Goal: Task Accomplishment & Management: Complete application form

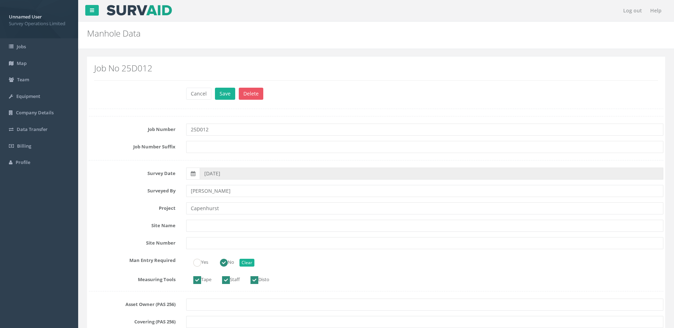
scroll to position [853, 0]
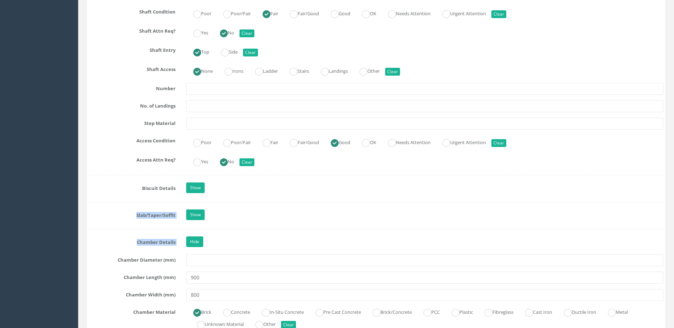
drag, startPoint x: 424, startPoint y: 185, endPoint x: 426, endPoint y: 233, distance: 48.0
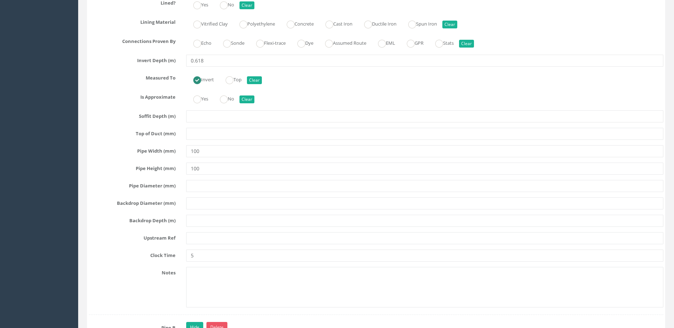
scroll to position [2381, 0]
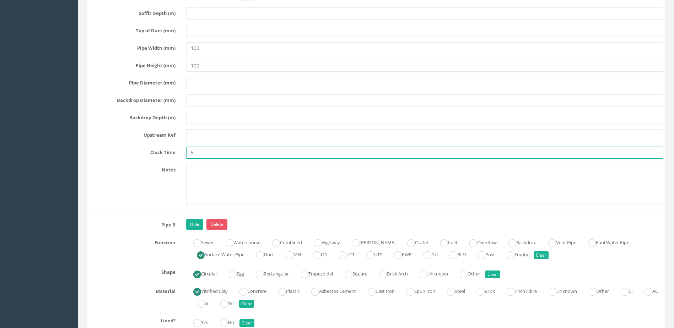
click at [209, 150] on input "5" at bounding box center [424, 153] width 477 height 12
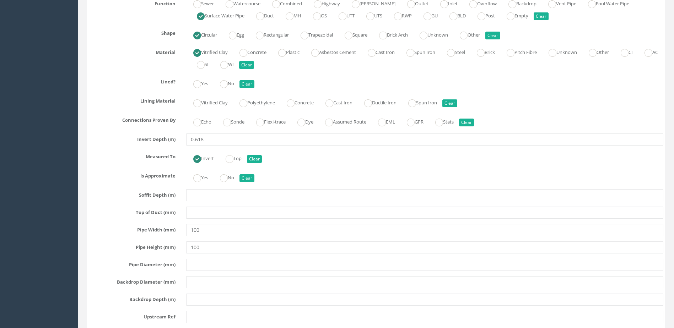
scroll to position [2203, 0]
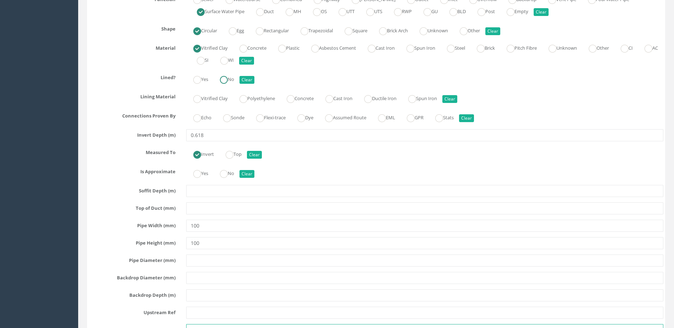
click at [228, 79] on ins at bounding box center [224, 80] width 8 height 8
radio input "true"
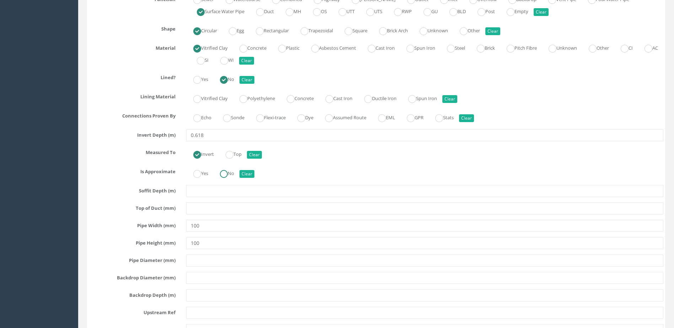
click at [231, 177] on label "No" at bounding box center [223, 173] width 21 height 10
radio input "true"
click at [227, 116] on ins at bounding box center [227, 118] width 8 height 8
radio input "true"
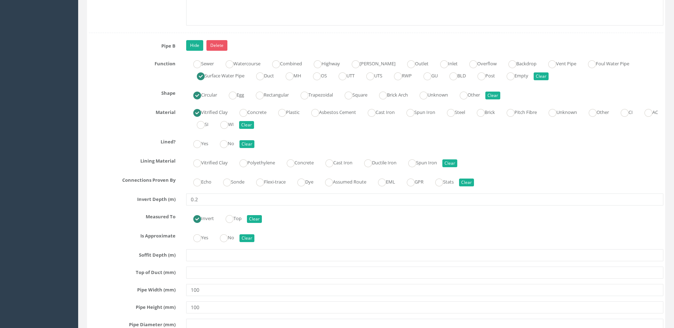
scroll to position [2594, 0]
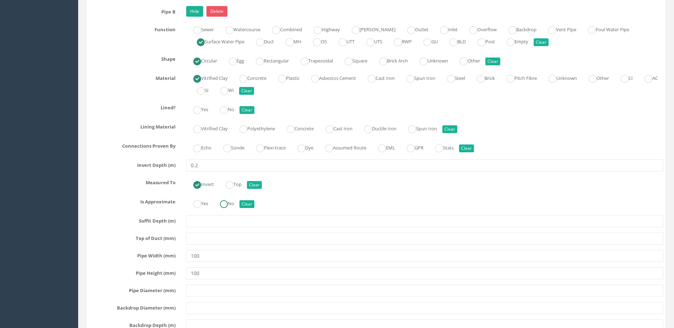
click at [225, 210] on input "No" at bounding box center [224, 208] width 8 height 12
drag, startPoint x: 231, startPoint y: 152, endPoint x: 229, endPoint y: 144, distance: 8.4
click at [231, 151] on ins at bounding box center [227, 149] width 8 height 8
radio input "true"
click at [226, 107] on ins at bounding box center [224, 110] width 8 height 8
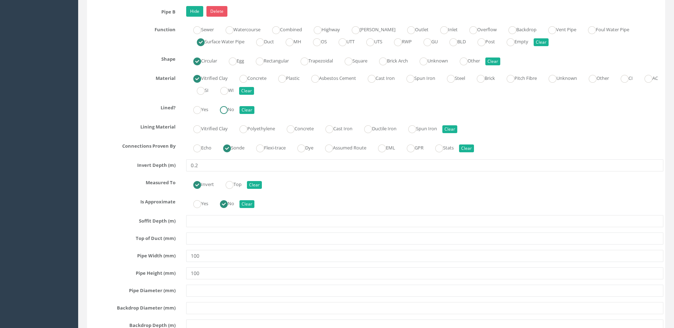
radio input "true"
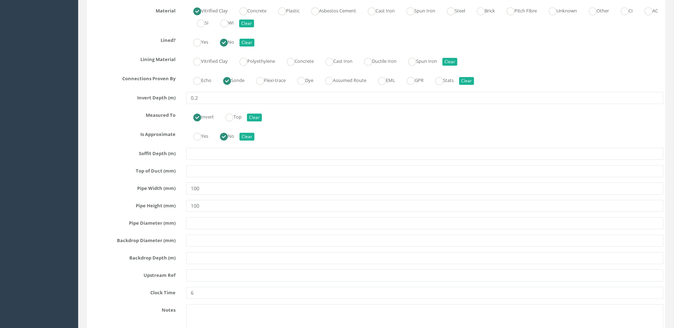
scroll to position [2700, 0]
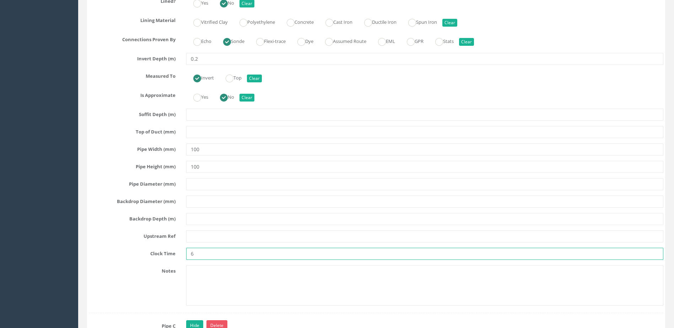
click at [209, 260] on input "6" at bounding box center [424, 254] width 477 height 12
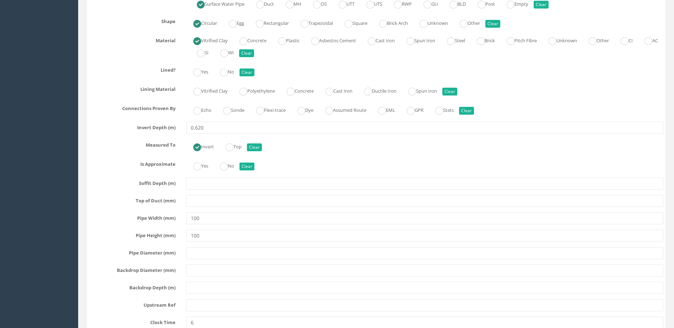
scroll to position [3056, 0]
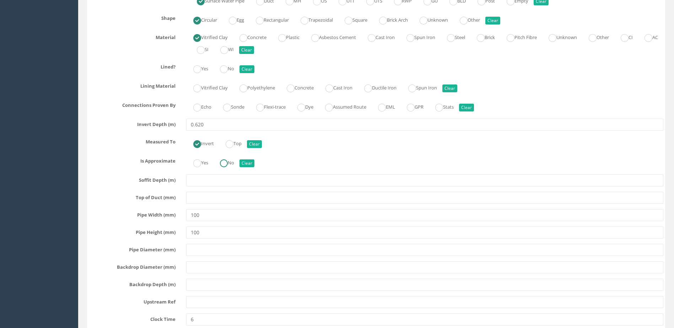
click at [234, 163] on label "No" at bounding box center [223, 162] width 21 height 10
radio input "true"
click at [241, 107] on label "Sonde" at bounding box center [230, 106] width 28 height 10
radio input "true"
click at [224, 73] on input "No" at bounding box center [224, 73] width 8 height 12
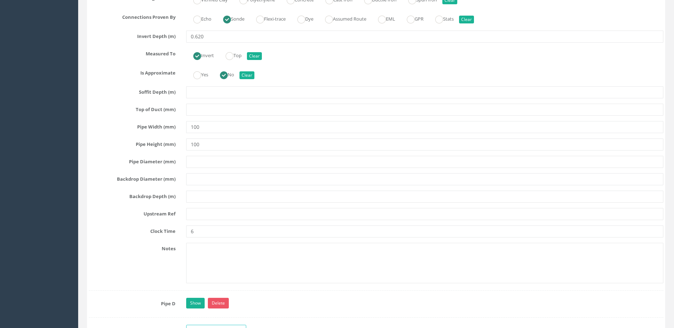
scroll to position [3198, 0]
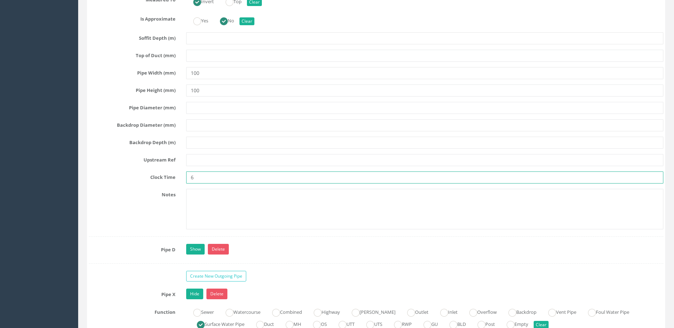
click at [205, 179] on input "6" at bounding box center [424, 178] width 477 height 12
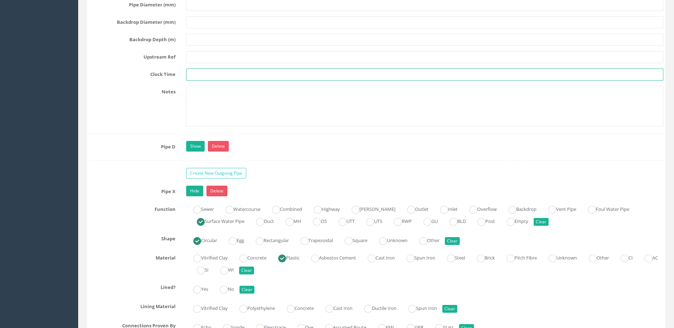
scroll to position [3304, 0]
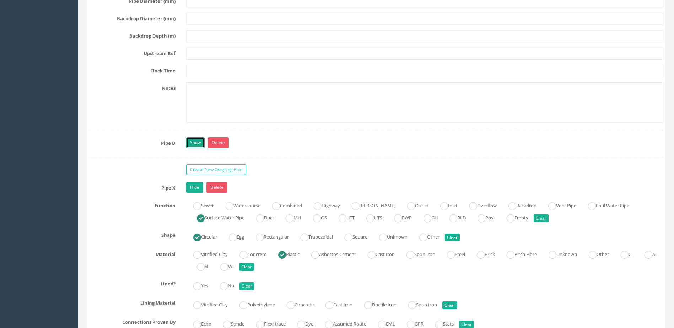
click at [198, 145] on link "Show" at bounding box center [195, 143] width 18 height 11
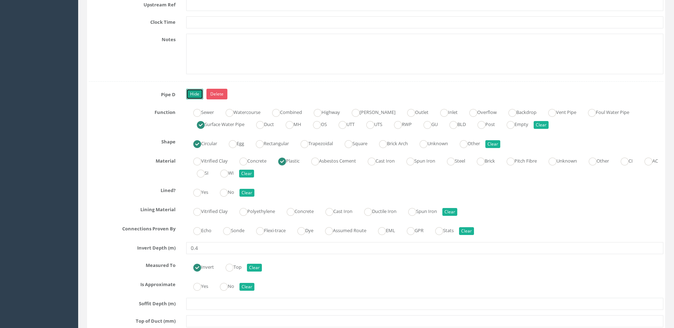
scroll to position [3411, 0]
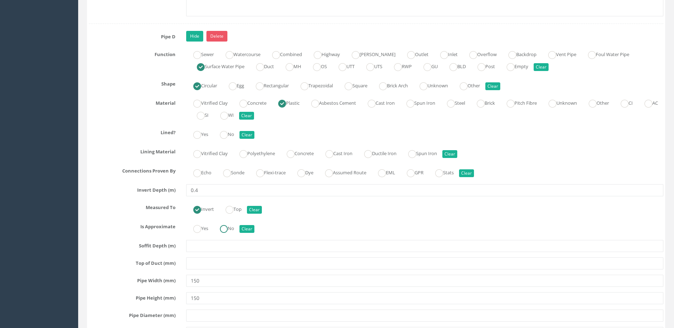
click at [234, 229] on label "No" at bounding box center [223, 228] width 21 height 10
radio input "true"
click at [236, 171] on label "Sonde" at bounding box center [230, 172] width 28 height 10
radio input "true"
click at [231, 137] on label "No" at bounding box center [223, 134] width 21 height 10
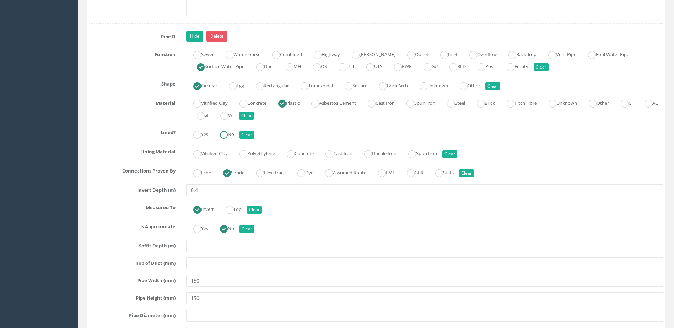
radio input "true"
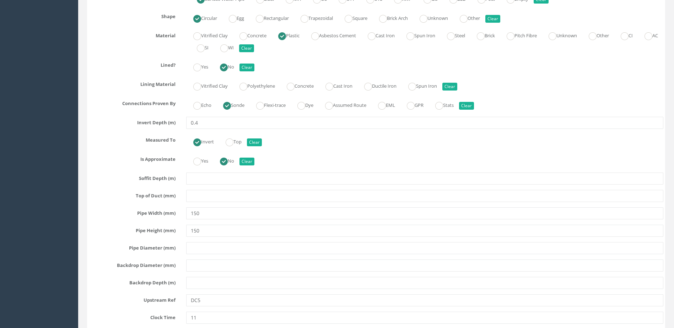
scroll to position [3553, 0]
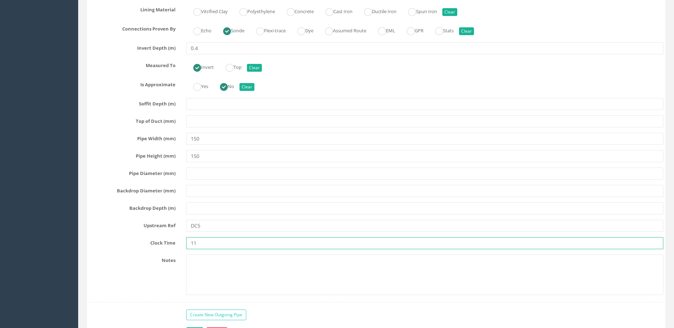
drag, startPoint x: 199, startPoint y: 249, endPoint x: 205, endPoint y: 236, distance: 14.6
click at [198, 249] on input "11" at bounding box center [424, 243] width 477 height 12
type input "1"
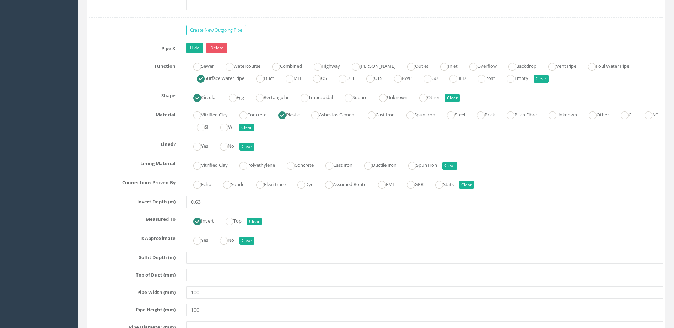
scroll to position [3873, 0]
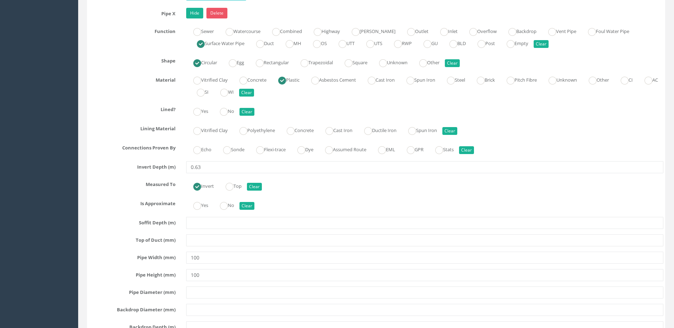
drag, startPoint x: 231, startPoint y: 211, endPoint x: 229, endPoint y: 189, distance: 22.8
click at [231, 211] on div "Yes No Clear" at bounding box center [425, 205] width 488 height 14
click at [227, 206] on ins at bounding box center [224, 206] width 8 height 8
radio input "true"
click at [235, 146] on label "Sonde" at bounding box center [230, 149] width 28 height 10
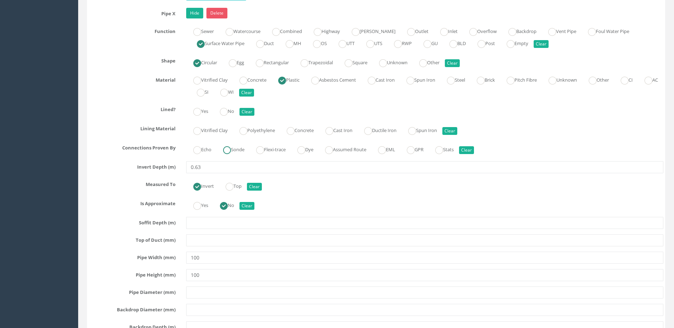
radio input "true"
drag, startPoint x: 235, startPoint y: 146, endPoint x: 226, endPoint y: 110, distance: 37.1
click at [226, 108] on ins at bounding box center [224, 112] width 8 height 8
radio input "true"
click at [367, 105] on div "Yes No Clear" at bounding box center [425, 111] width 488 height 14
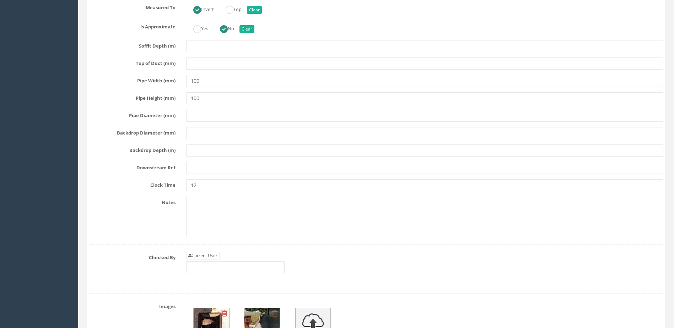
scroll to position [4051, 0]
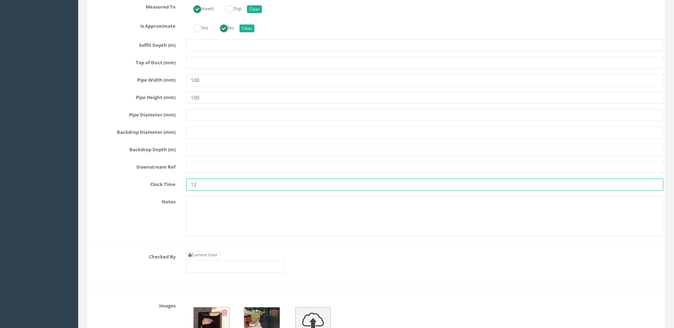
click at [222, 184] on input "12" at bounding box center [424, 185] width 477 height 12
type input "1"
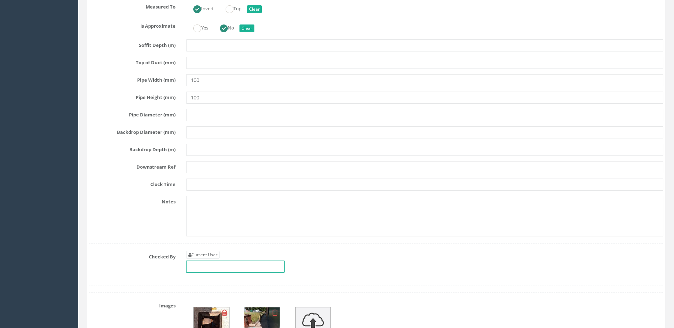
click at [224, 267] on input "text" at bounding box center [235, 267] width 98 height 12
type input "m"
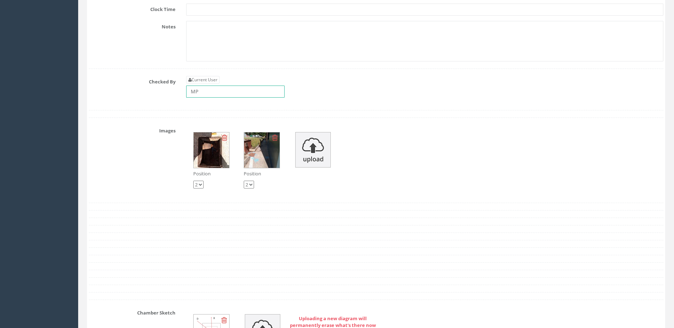
scroll to position [4228, 0]
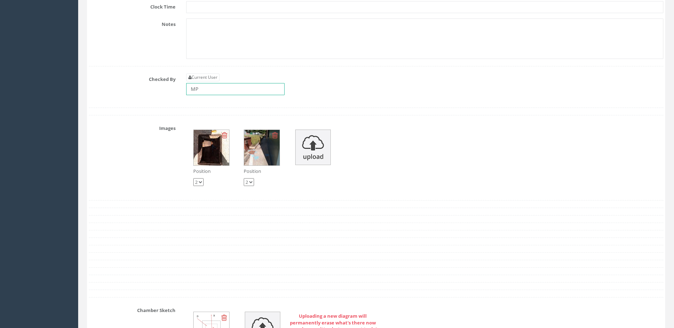
type input "MP"
click at [198, 182] on select "1 2" at bounding box center [198, 182] width 10 height 8
select select "string:1"
click at [193, 178] on select "1 2" at bounding box center [198, 182] width 10 height 8
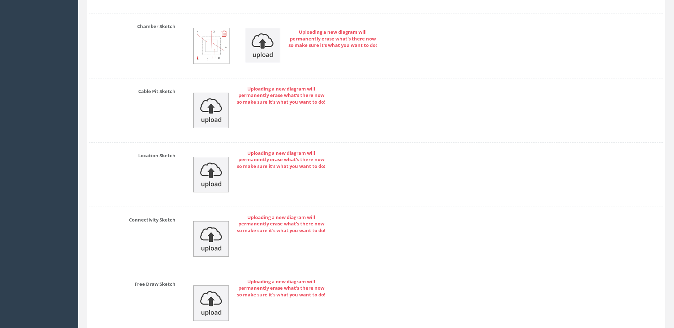
scroll to position [4576, 0]
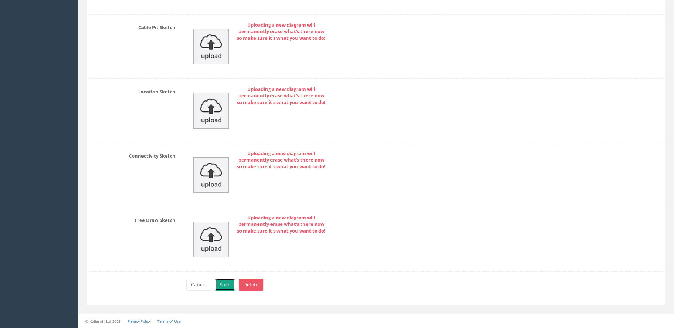
click at [226, 282] on button "Save" at bounding box center [225, 285] width 20 height 12
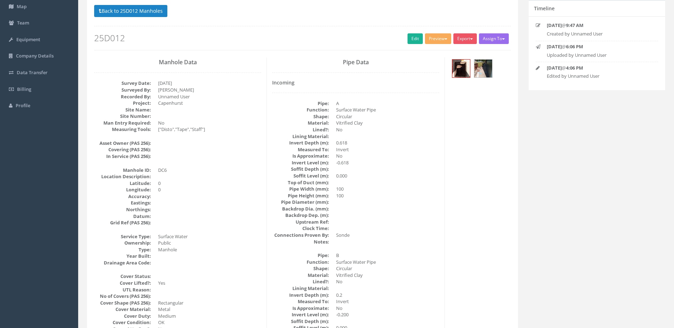
scroll to position [0, 0]
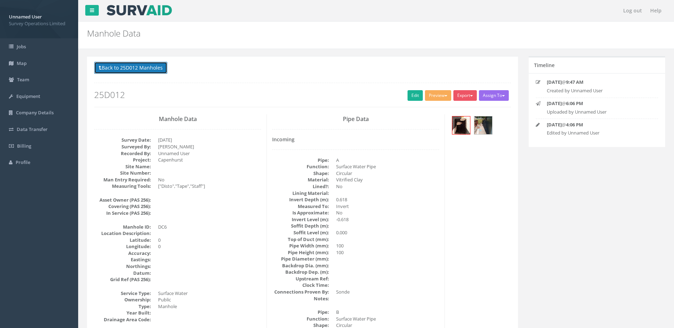
click at [114, 70] on button "Back to 25D012 Manholes" at bounding box center [130, 68] width 73 height 12
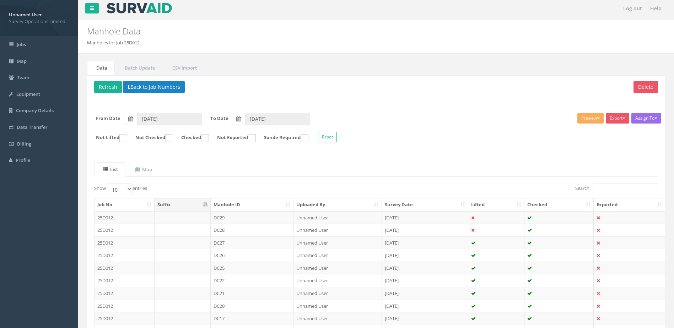
scroll to position [68, 0]
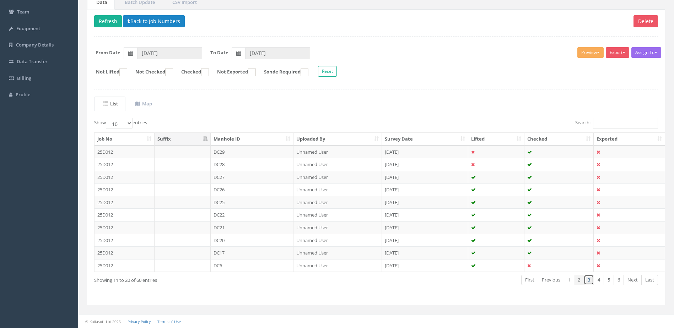
click at [587, 279] on link "3" at bounding box center [589, 280] width 10 height 10
click at [227, 150] on td "DC5" at bounding box center [252, 152] width 83 height 13
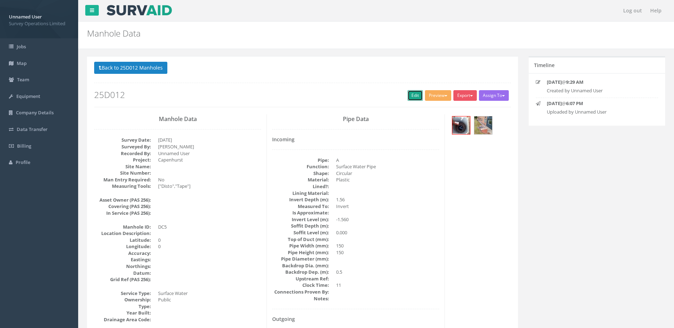
click at [417, 93] on link "Edit" at bounding box center [415, 95] width 15 height 11
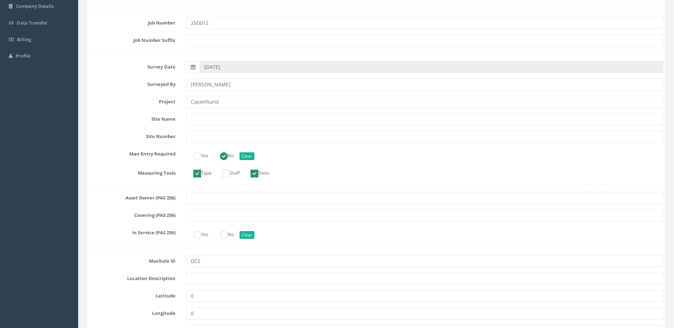
scroll to position [213, 0]
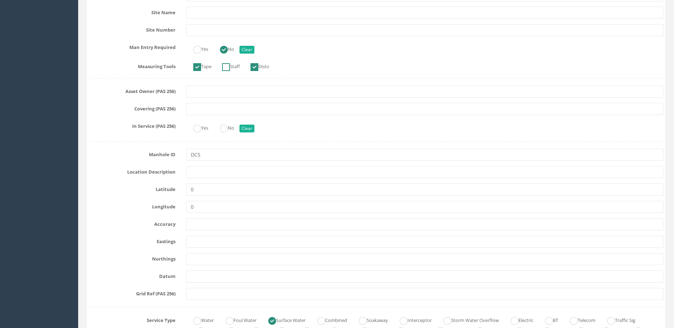
click at [229, 65] on ins at bounding box center [226, 67] width 8 height 8
checkbox input "true"
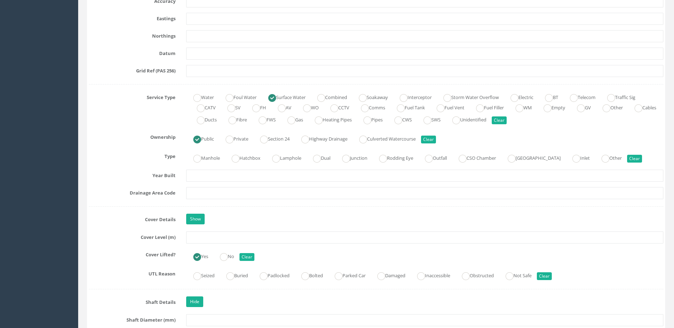
scroll to position [462, 0]
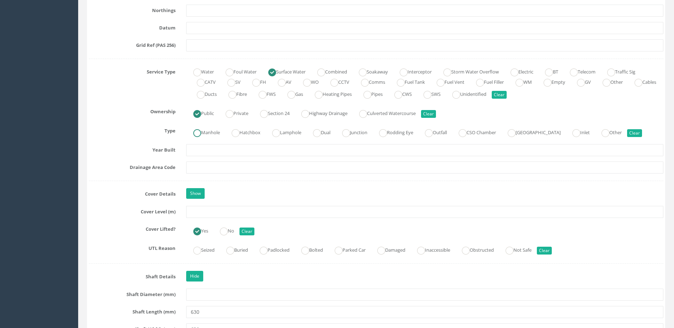
click at [207, 134] on label "Manhole" at bounding box center [203, 132] width 34 height 10
radio input "true"
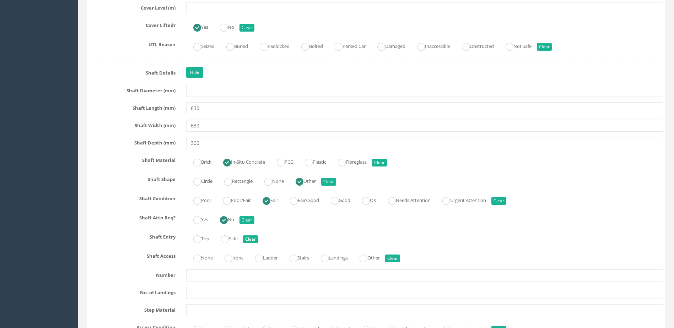
scroll to position [675, 0]
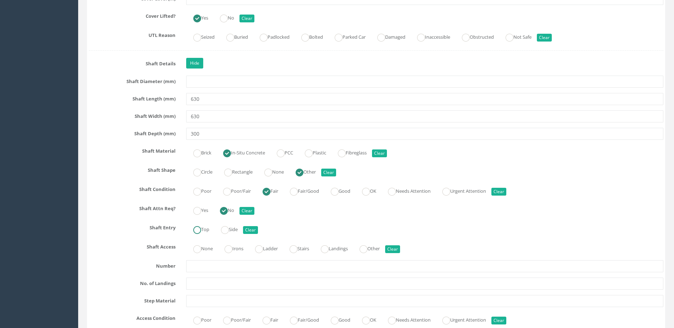
click at [193, 235] on input "Top" at bounding box center [197, 234] width 8 height 12
click at [196, 253] on ins at bounding box center [197, 250] width 8 height 8
radio input "true"
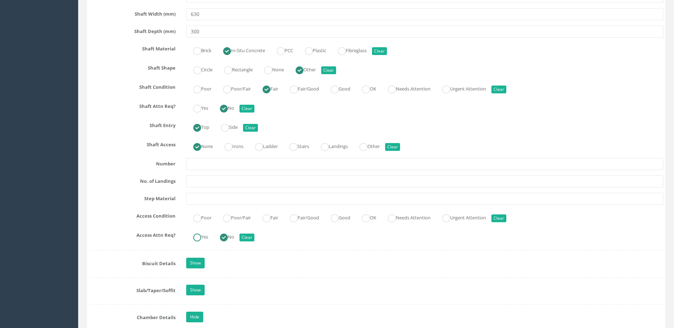
scroll to position [782, 0]
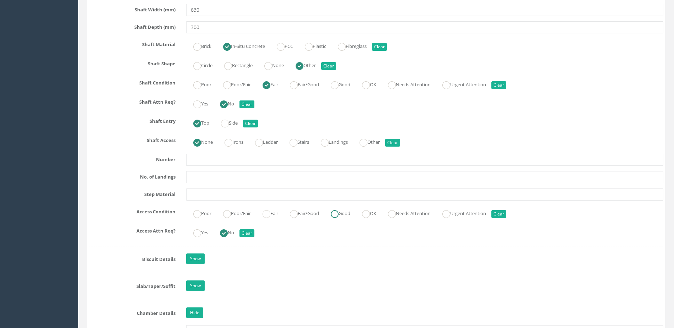
click at [341, 208] on label "Good" at bounding box center [337, 213] width 27 height 10
radio input "true"
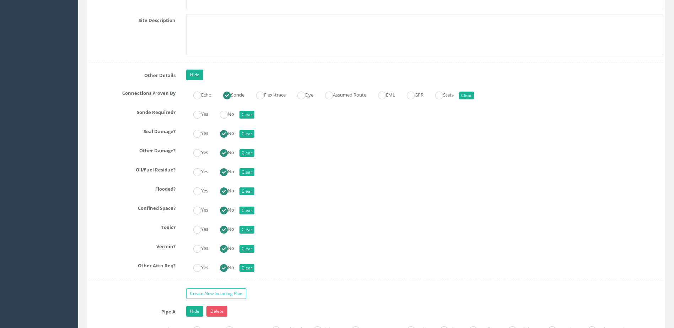
scroll to position [1883, 0]
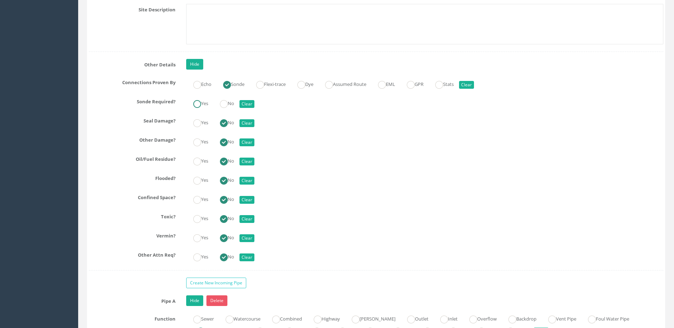
click at [205, 104] on label "Yes" at bounding box center [197, 103] width 22 height 10
radio input "true"
click at [325, 179] on div "Yes No Clear" at bounding box center [425, 180] width 488 height 14
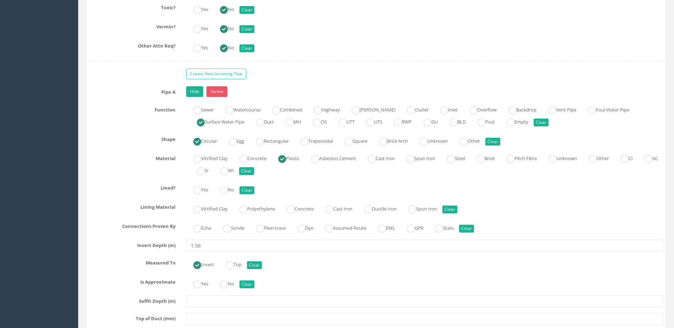
scroll to position [2132, 0]
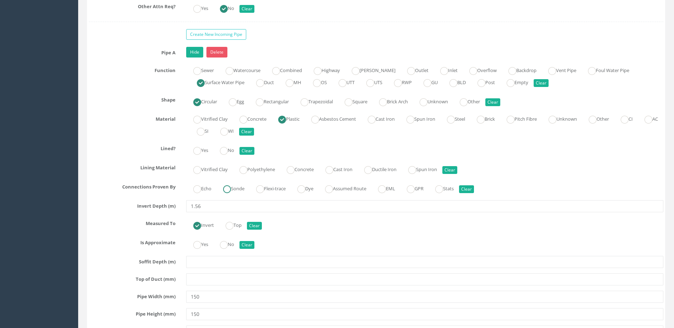
click at [230, 192] on ins at bounding box center [227, 189] width 8 height 8
radio input "true"
click at [231, 246] on label "No" at bounding box center [223, 244] width 21 height 10
radio input "true"
click at [226, 147] on ins at bounding box center [224, 151] width 8 height 8
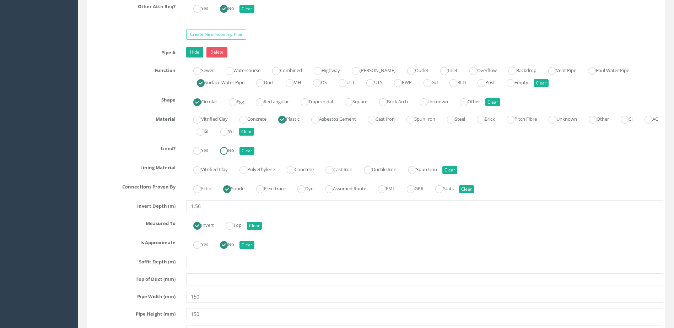
radio input "true"
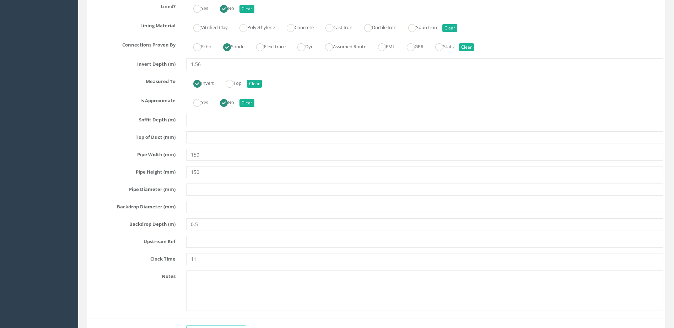
scroll to position [2310, 0]
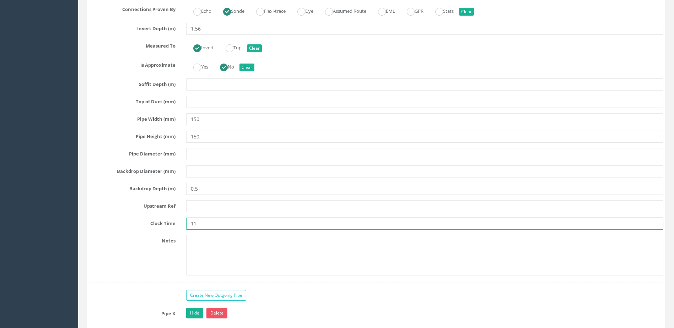
click at [215, 223] on input "11" at bounding box center [424, 224] width 477 height 12
type input "1"
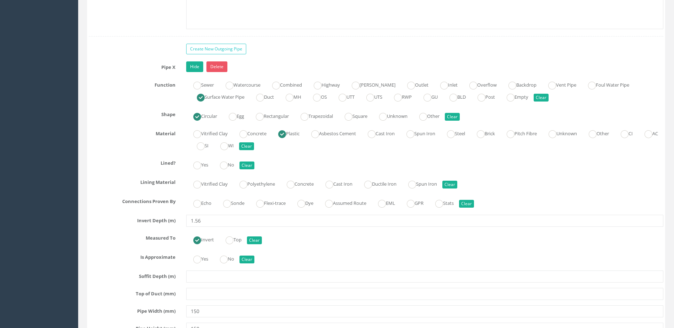
scroll to position [2558, 0]
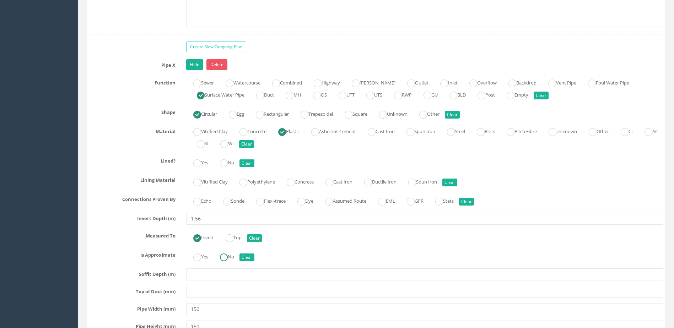
click at [223, 254] on ins at bounding box center [224, 258] width 8 height 8
radio input "true"
click at [230, 198] on ins at bounding box center [227, 202] width 8 height 8
radio input "true"
click at [226, 161] on ins at bounding box center [224, 164] width 8 height 8
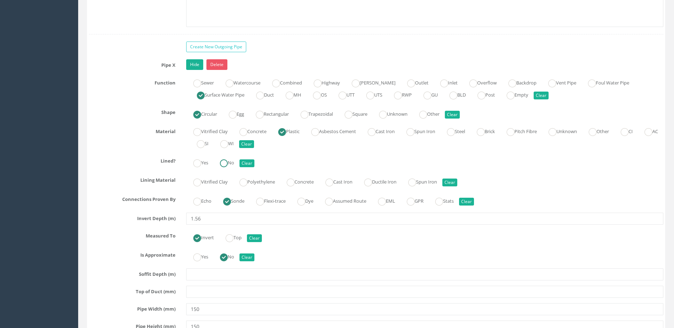
radio input "true"
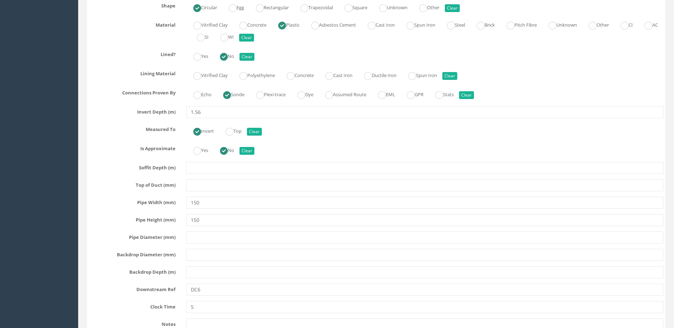
scroll to position [2736, 0]
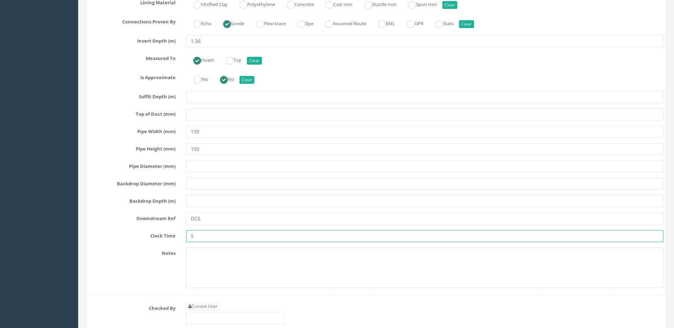
click at [205, 234] on input "5" at bounding box center [424, 236] width 477 height 12
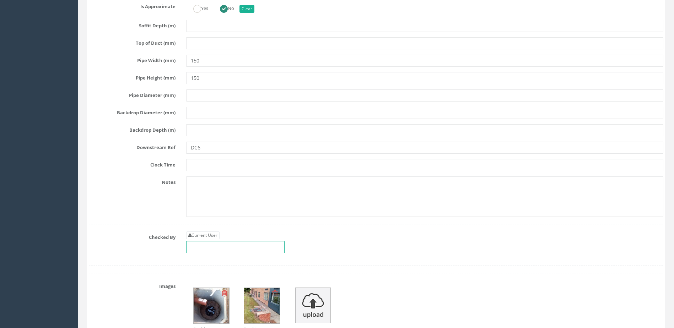
click at [211, 251] on input "text" at bounding box center [235, 247] width 98 height 12
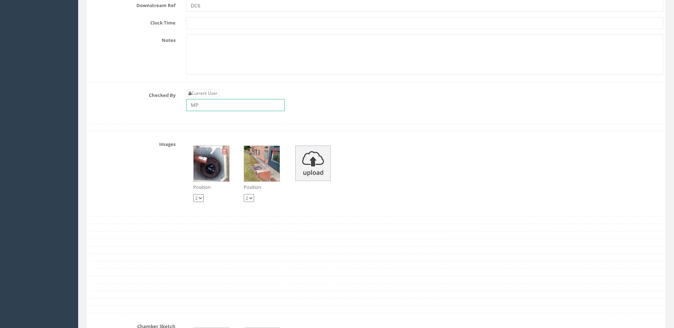
scroll to position [2985, 0]
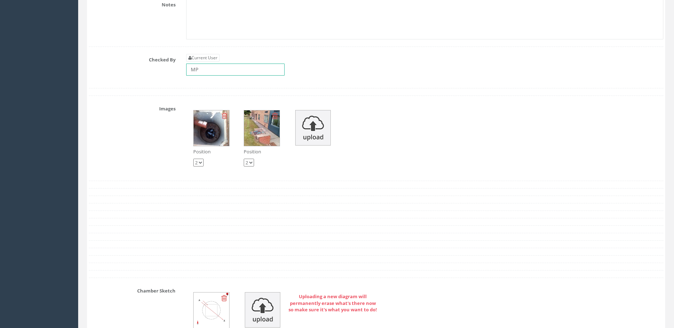
type input "MP"
click at [198, 164] on select "1 2" at bounding box center [198, 163] width 10 height 8
click at [197, 164] on select "1 2" at bounding box center [198, 163] width 10 height 8
select select "string:1"
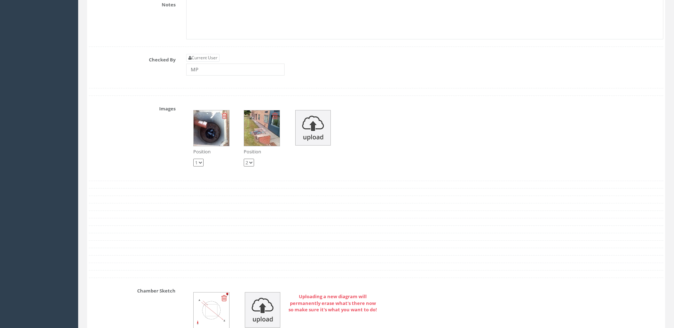
click at [193, 159] on select "1 2" at bounding box center [198, 163] width 10 height 8
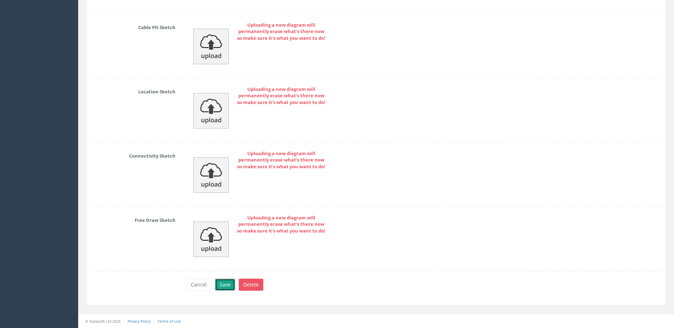
click at [220, 287] on button "Save" at bounding box center [225, 285] width 20 height 12
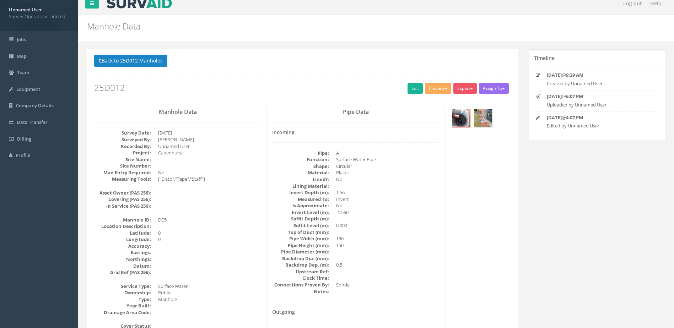
scroll to position [0, 0]
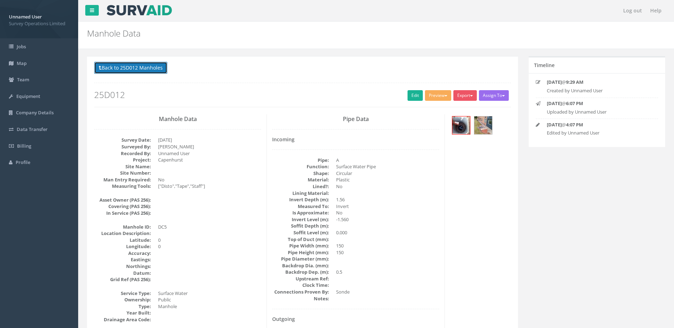
click at [153, 69] on button "Back to 25D012 Manholes" at bounding box center [130, 68] width 73 height 12
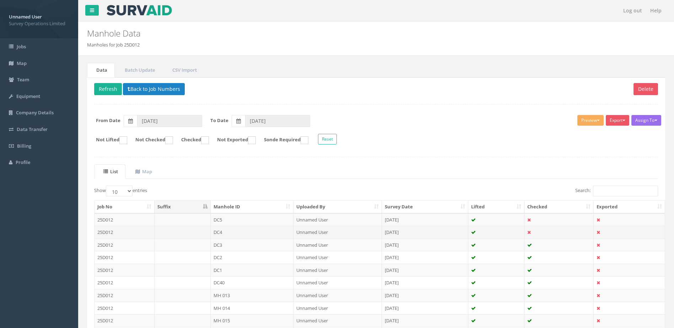
click at [254, 234] on td "DC4" at bounding box center [252, 232] width 83 height 13
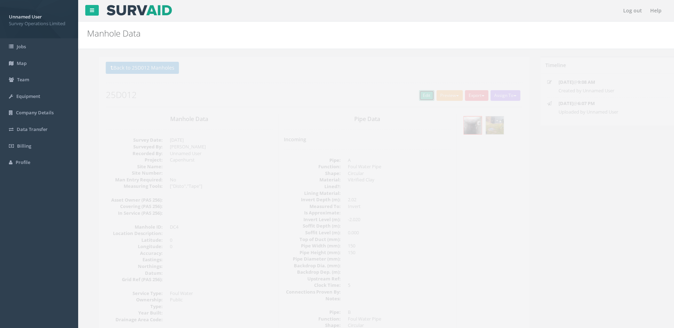
click at [410, 95] on link "Edit" at bounding box center [415, 95] width 15 height 11
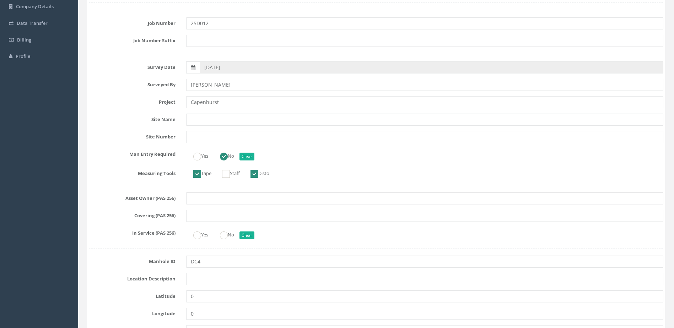
scroll to position [107, 0]
click at [227, 175] on ins at bounding box center [226, 174] width 8 height 8
checkbox input "true"
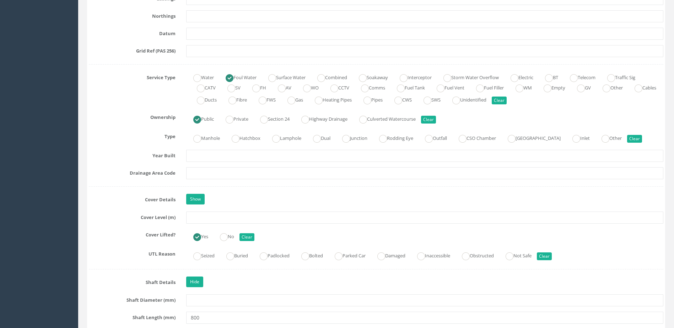
scroll to position [497, 0]
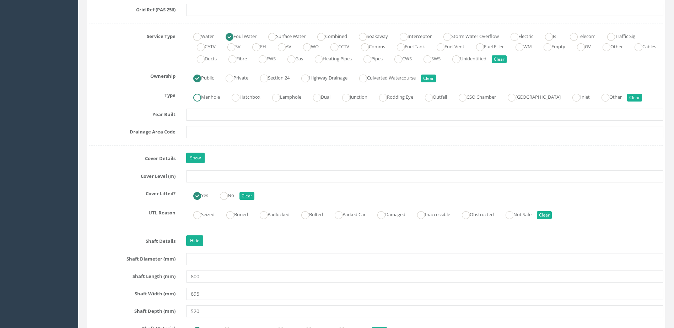
click at [211, 96] on label "Manhole" at bounding box center [203, 96] width 34 height 10
radio input "true"
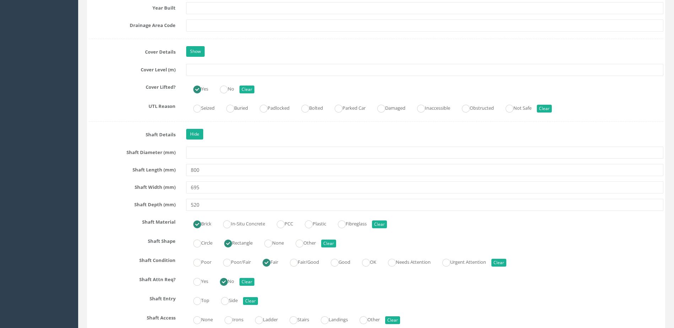
scroll to position [782, 0]
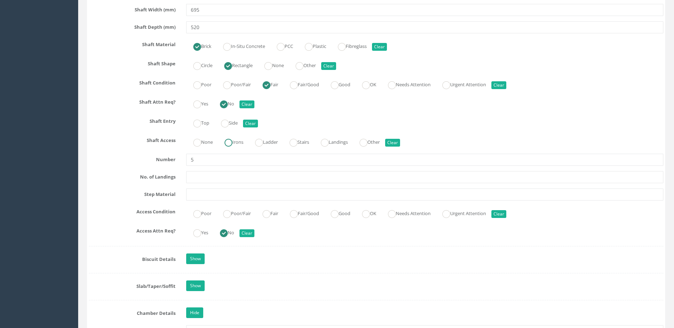
click at [243, 142] on label "Irons" at bounding box center [230, 141] width 26 height 10
radio input "true"
click at [236, 128] on div "Top Side Clear" at bounding box center [425, 122] width 488 height 14
click at [214, 122] on div "Top Side Clear" at bounding box center [425, 122] width 488 height 14
click at [194, 119] on label "Top" at bounding box center [197, 122] width 23 height 10
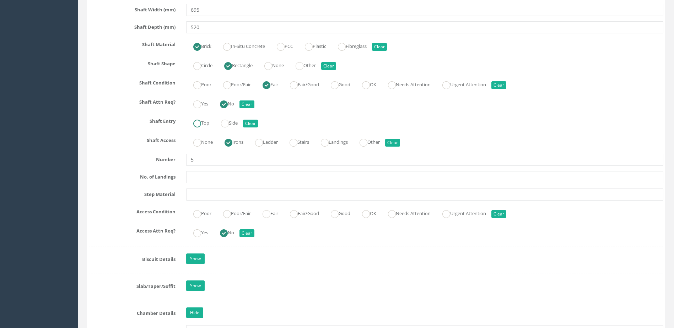
radio input "true"
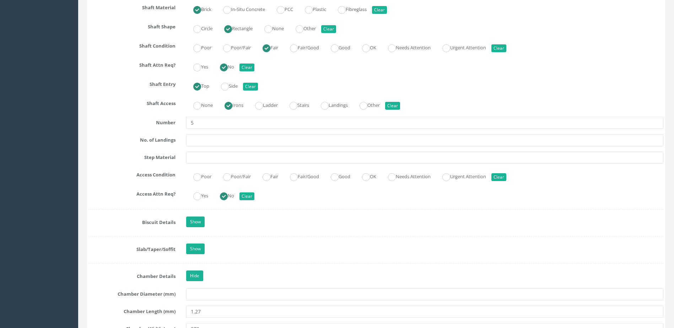
scroll to position [853, 0]
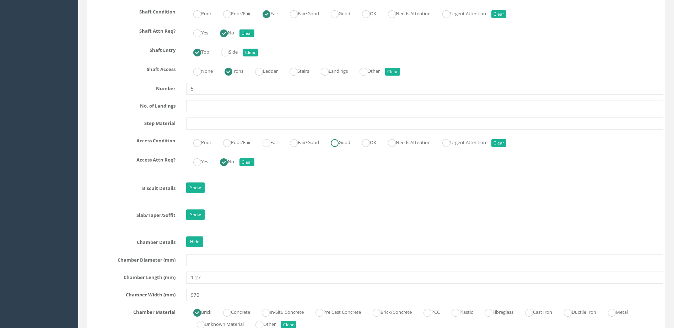
click at [339, 140] on ins at bounding box center [335, 143] width 8 height 8
radio input "true"
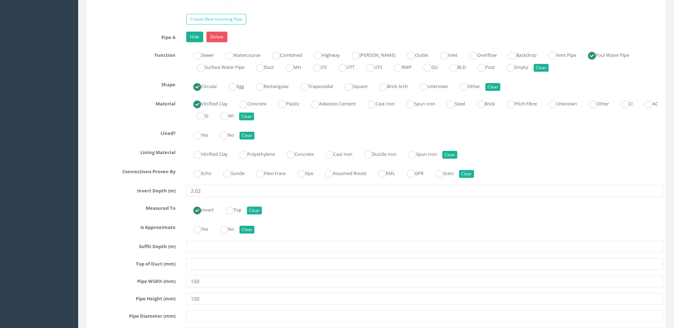
scroll to position [2167, 0]
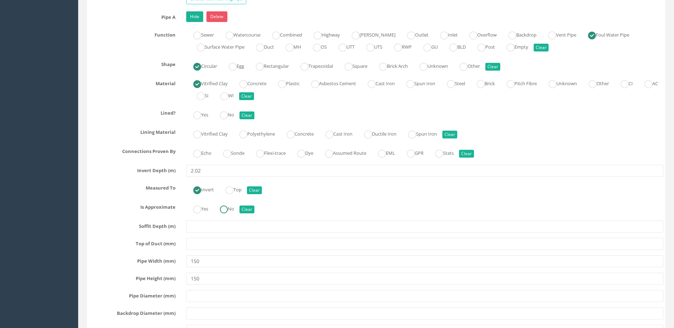
click at [227, 209] on ins at bounding box center [224, 210] width 8 height 8
radio input "true"
click at [239, 147] on label "Sonde" at bounding box center [230, 152] width 28 height 10
radio input "true"
click at [223, 122] on input "No" at bounding box center [224, 119] width 8 height 12
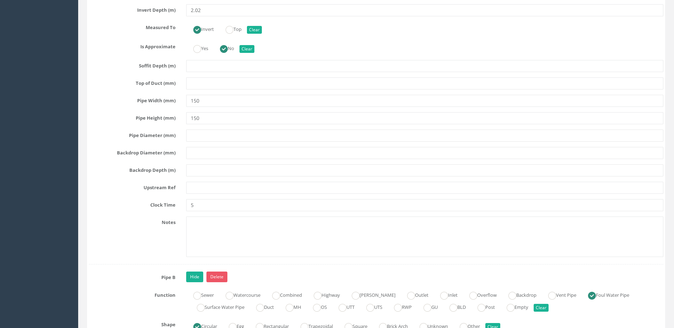
scroll to position [2381, 0]
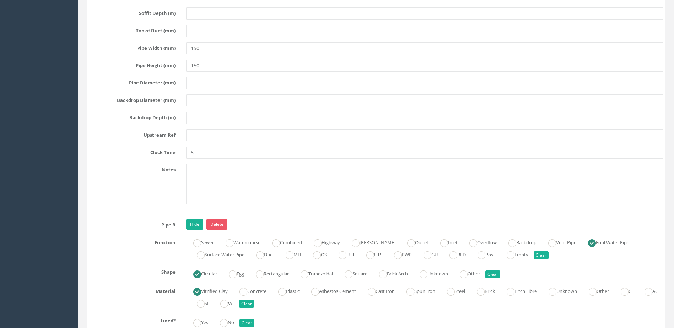
drag, startPoint x: 216, startPoint y: 145, endPoint x: 217, endPoint y: 150, distance: 5.6
click at [217, 149] on div "Pipe A Hide Delete Function Sewer Watercourse Combined Highway [PERSON_NAME] Ou…" at bounding box center [376, 5] width 575 height 414
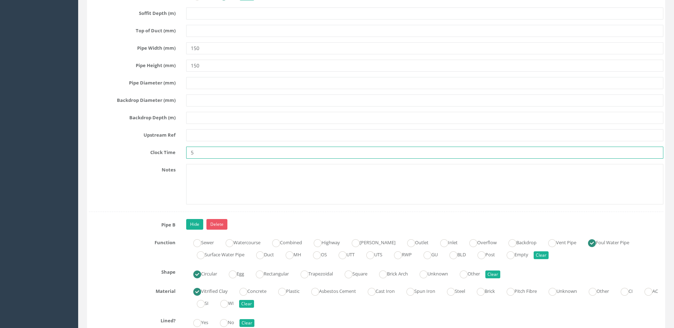
click at [217, 151] on input "5" at bounding box center [424, 153] width 477 height 12
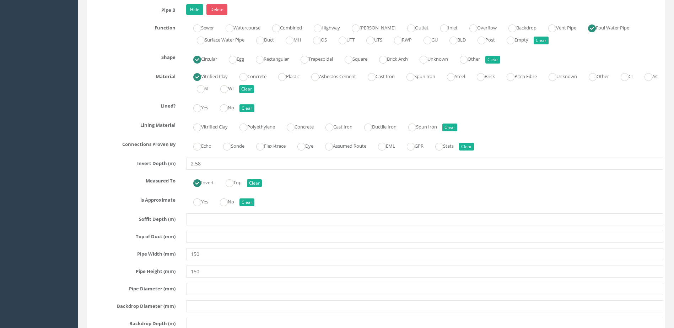
scroll to position [2665, 0]
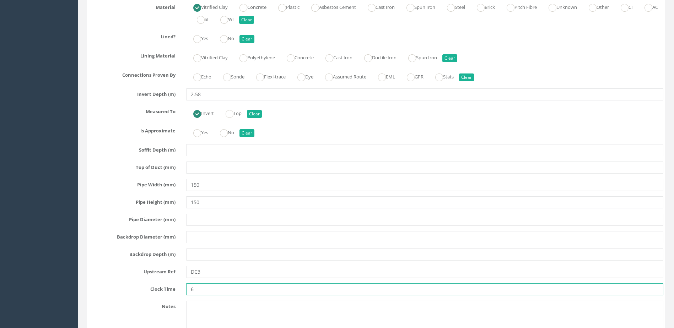
click at [210, 288] on input "6" at bounding box center [424, 290] width 477 height 12
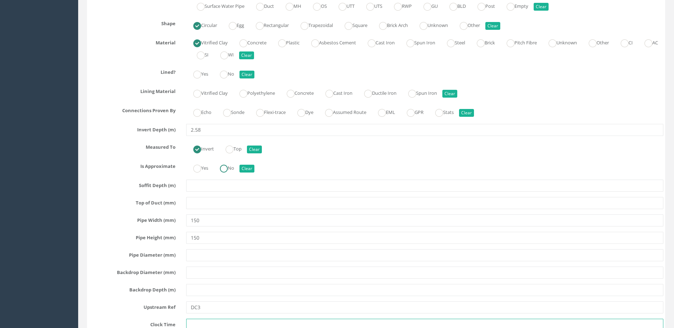
click at [228, 166] on ins at bounding box center [224, 169] width 8 height 8
radio input "true"
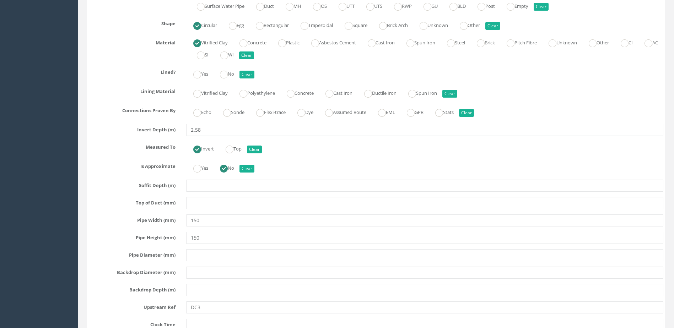
click at [241, 117] on div "Echo Sonde Flexi-trace Dye Assumed Route EML GPR Stats Clear" at bounding box center [425, 112] width 488 height 14
click at [239, 115] on label "Sonde" at bounding box center [230, 112] width 28 height 10
radio input "true"
click at [231, 69] on label "No" at bounding box center [223, 73] width 21 height 10
radio input "true"
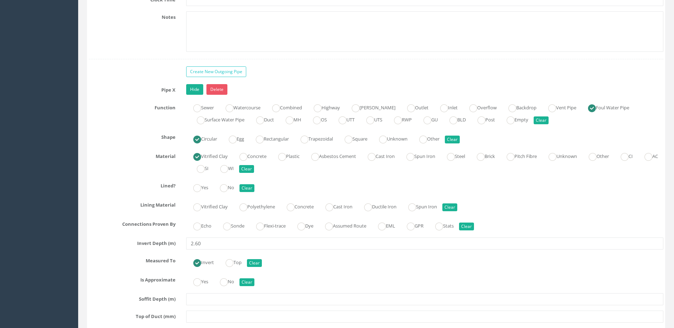
scroll to position [3020, 0]
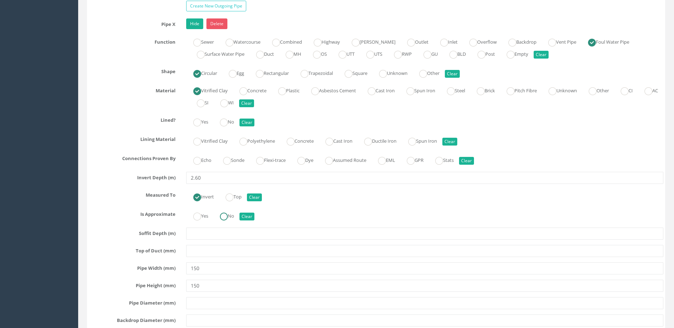
click at [228, 219] on ins at bounding box center [224, 217] width 8 height 8
radio input "true"
click at [243, 157] on label "Sonde" at bounding box center [230, 160] width 28 height 10
radio input "true"
click at [233, 121] on label "No" at bounding box center [223, 121] width 21 height 10
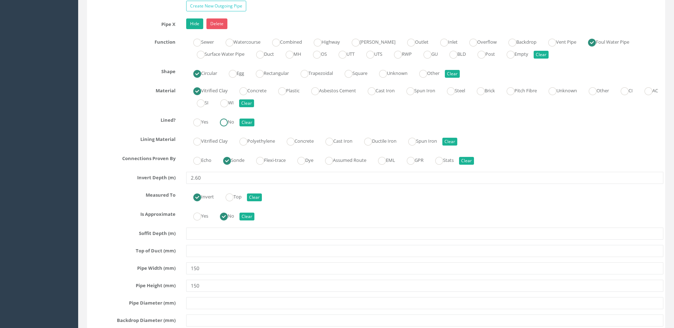
radio input "true"
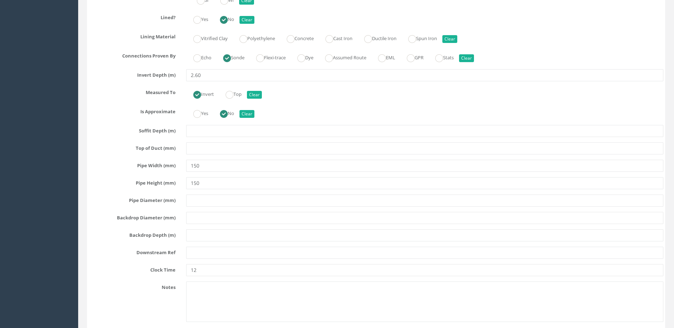
scroll to position [3162, 0]
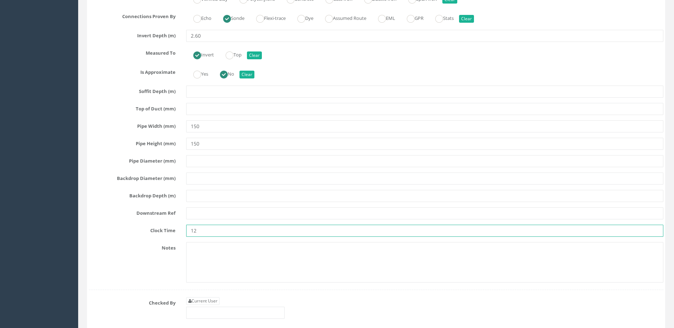
click at [213, 226] on input "12" at bounding box center [424, 231] width 477 height 12
type input "1"
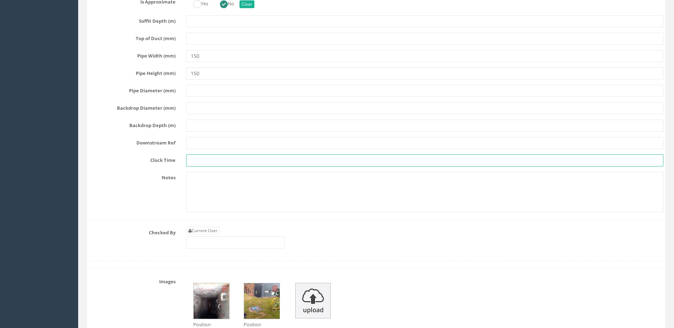
scroll to position [3233, 0]
click at [216, 237] on input "text" at bounding box center [235, 242] width 98 height 12
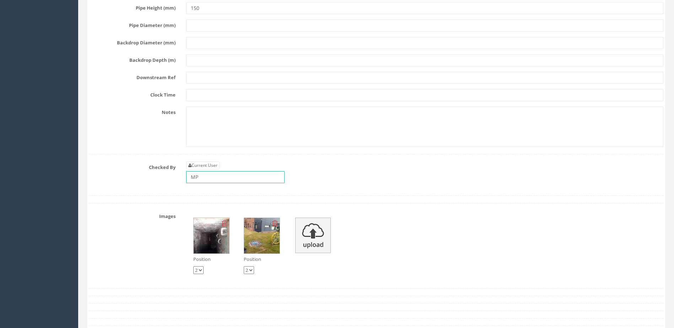
scroll to position [3375, 0]
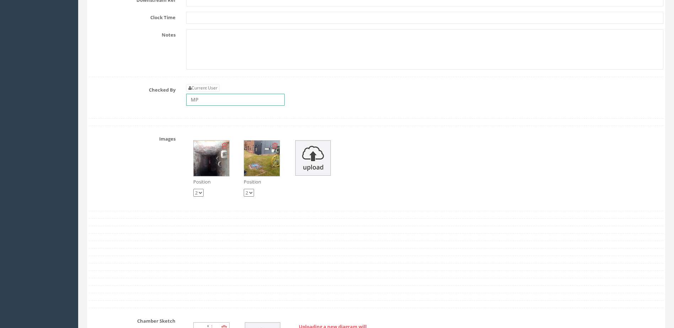
type input "MP"
click at [202, 193] on select "1 2" at bounding box center [198, 193] width 10 height 8
select select "string:1"
click at [193, 189] on select "1 2" at bounding box center [198, 193] width 10 height 8
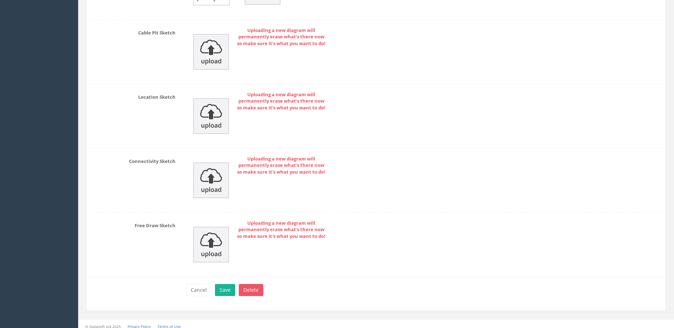
scroll to position [3734, 0]
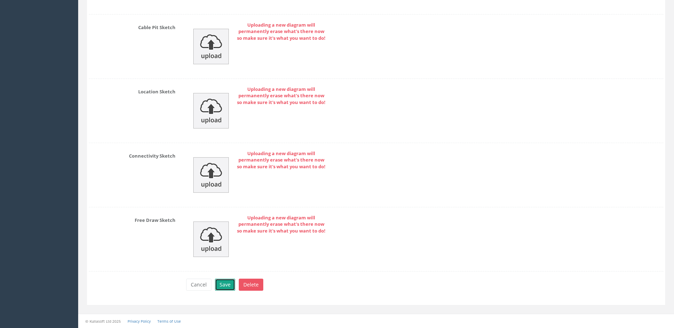
click at [225, 283] on button "Save" at bounding box center [225, 285] width 20 height 12
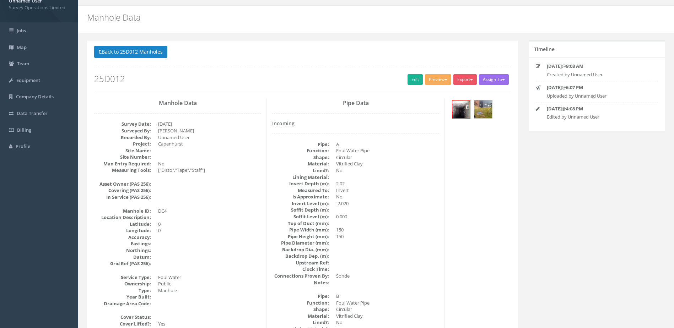
scroll to position [0, 0]
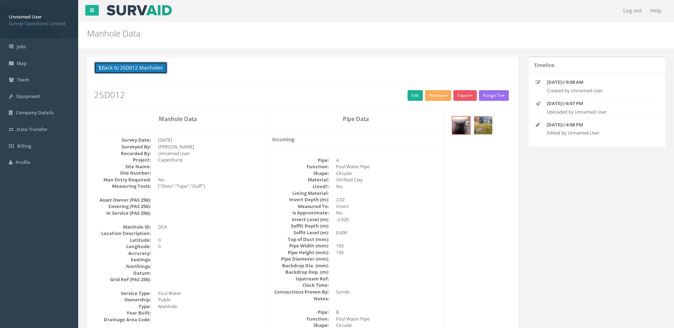
click at [146, 67] on button "Back to 25D012 Manholes" at bounding box center [130, 68] width 73 height 12
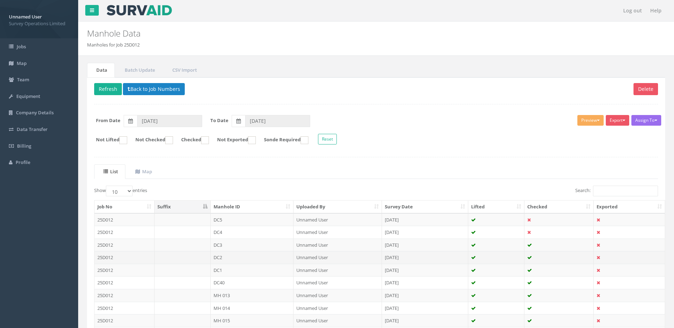
click at [258, 254] on td "DC2" at bounding box center [252, 257] width 83 height 13
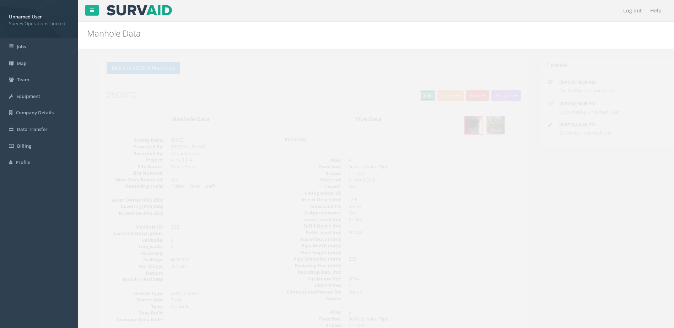
click at [408, 96] on link "Edit" at bounding box center [415, 95] width 15 height 11
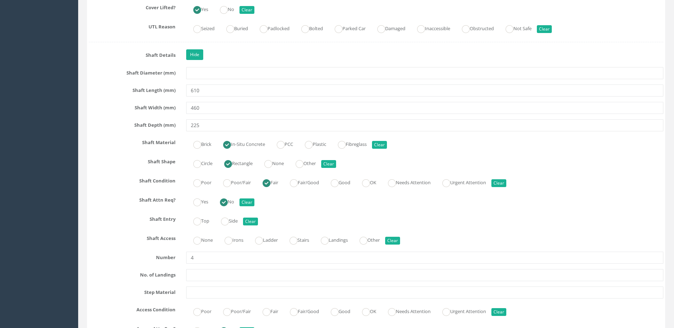
scroll to position [746, 0]
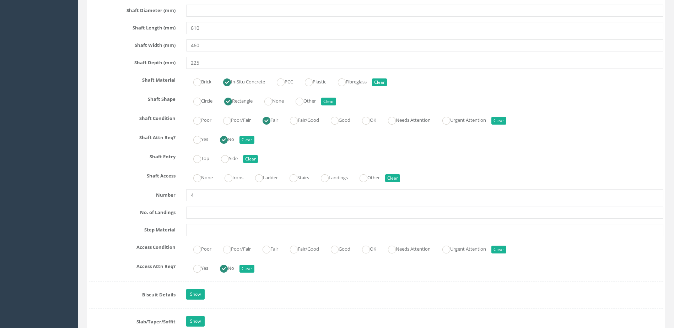
click at [240, 182] on div "None Irons Ladder Stairs Landings Other Clear" at bounding box center [425, 177] width 488 height 14
drag, startPoint x: 240, startPoint y: 182, endPoint x: 233, endPoint y: 179, distance: 7.5
click at [232, 179] on ins at bounding box center [229, 178] width 8 height 8
radio input "true"
click at [208, 158] on label "Top" at bounding box center [197, 158] width 23 height 10
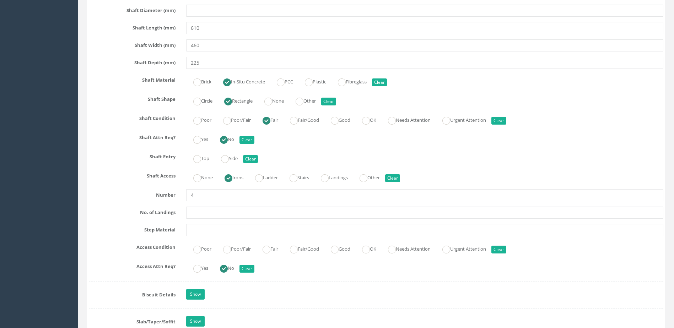
radio input "true"
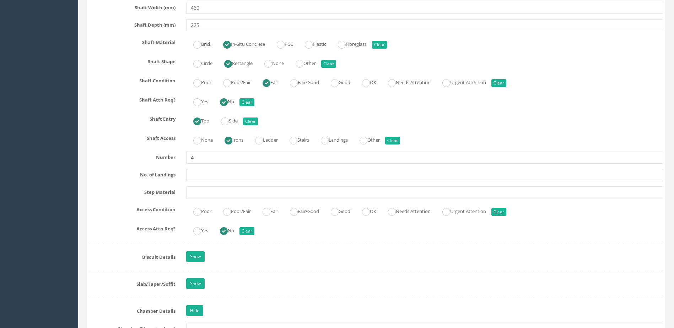
scroll to position [853, 0]
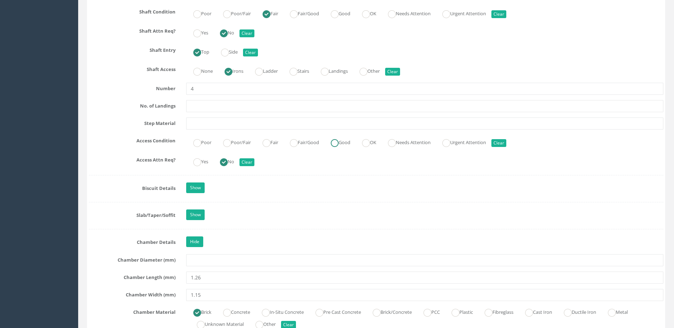
click at [350, 146] on label "Good" at bounding box center [337, 142] width 27 height 10
radio input "true"
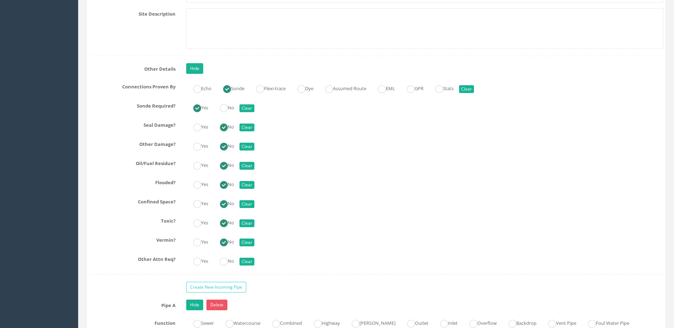
scroll to position [1919, 0]
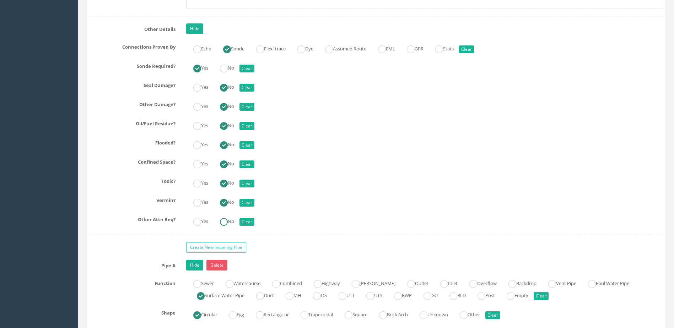
click at [221, 220] on label "No" at bounding box center [223, 221] width 21 height 10
radio input "true"
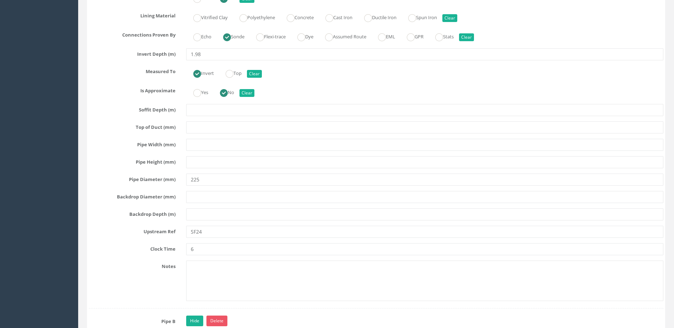
scroll to position [2345, 0]
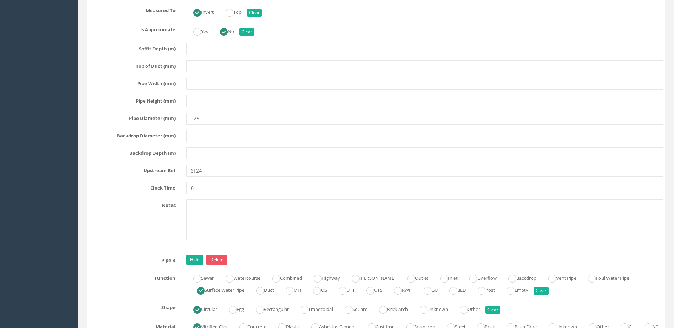
click at [220, 196] on div "Pipe A Hide Delete Function Sewer Watercourse Combined Highway [PERSON_NAME] Ou…" at bounding box center [376, 41] width 575 height 414
click at [218, 190] on input "6" at bounding box center [424, 188] width 477 height 12
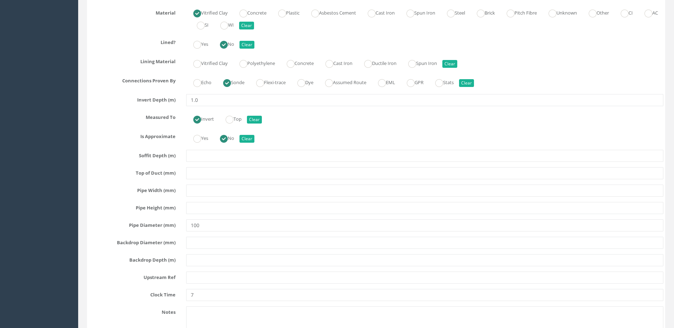
scroll to position [2736, 0]
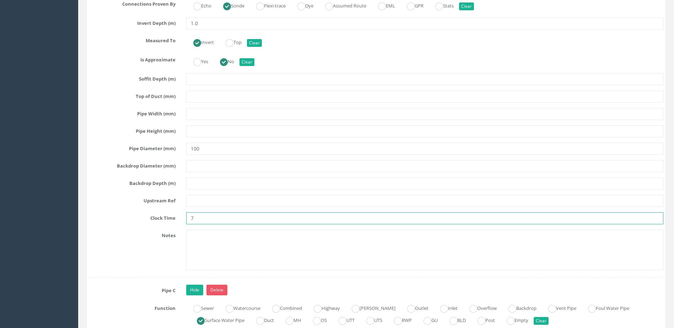
click at [217, 223] on input "7" at bounding box center [424, 218] width 477 height 12
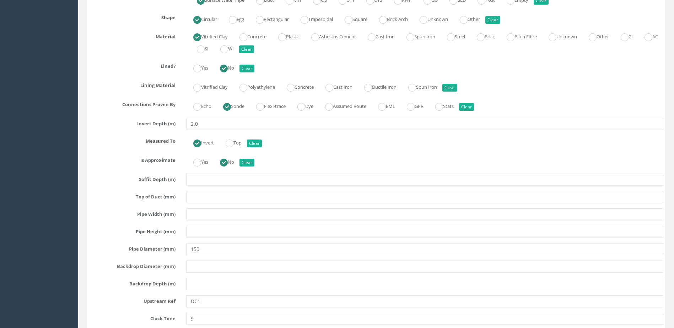
scroll to position [3091, 0]
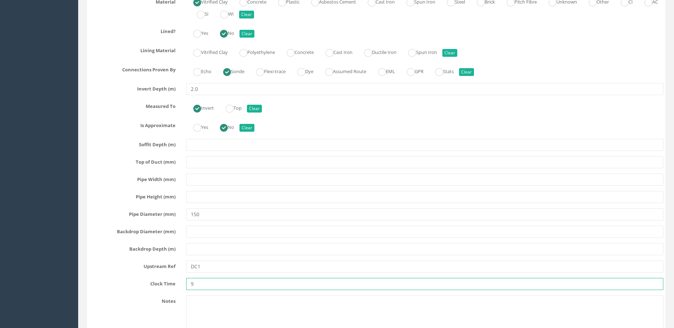
click at [210, 279] on input "9" at bounding box center [424, 284] width 477 height 12
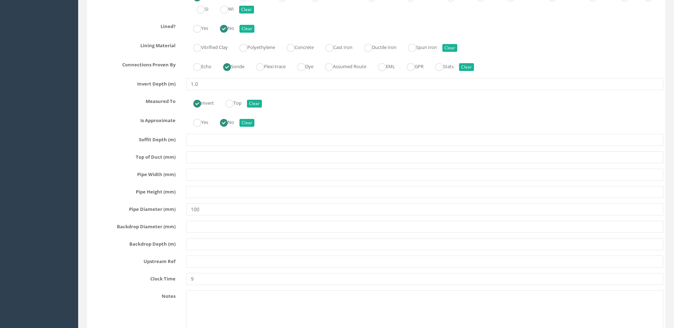
scroll to position [3518, 0]
click at [200, 280] on input "9" at bounding box center [424, 279] width 477 height 12
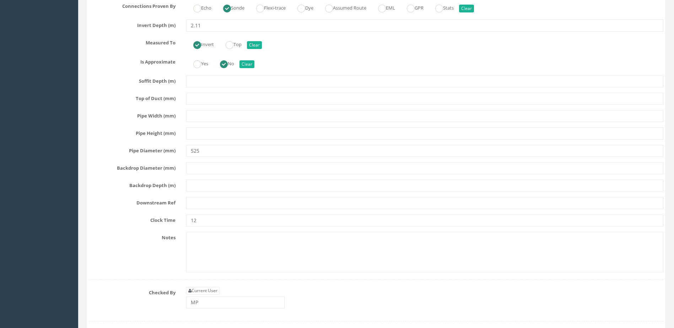
scroll to position [4015, 0]
click at [211, 216] on input "12" at bounding box center [424, 220] width 477 height 12
type input "1"
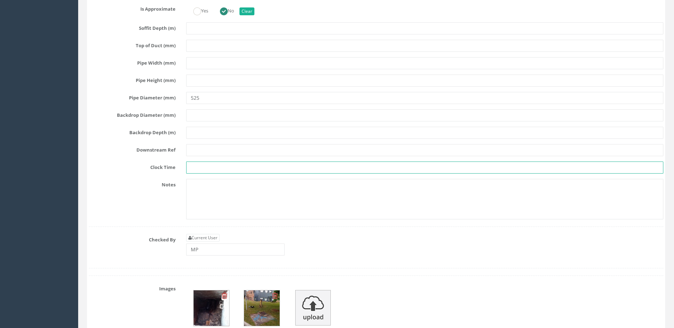
scroll to position [4157, 0]
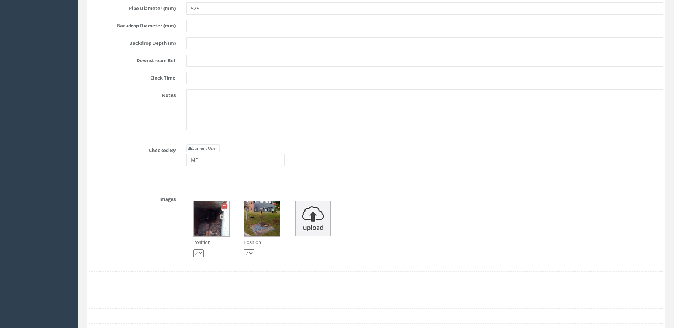
click at [201, 254] on select "1 2" at bounding box center [198, 253] width 10 height 8
select select "string:1"
click at [193, 249] on select "1 2" at bounding box center [198, 253] width 10 height 8
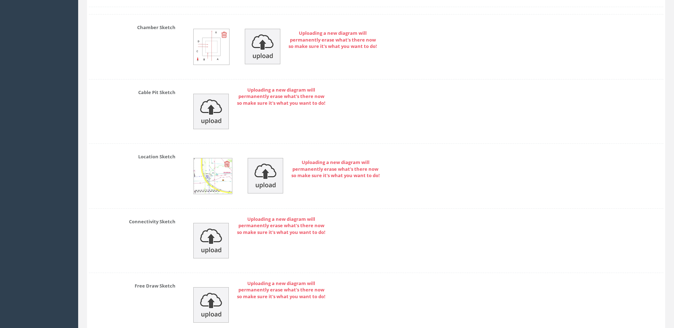
scroll to position [4577, 0]
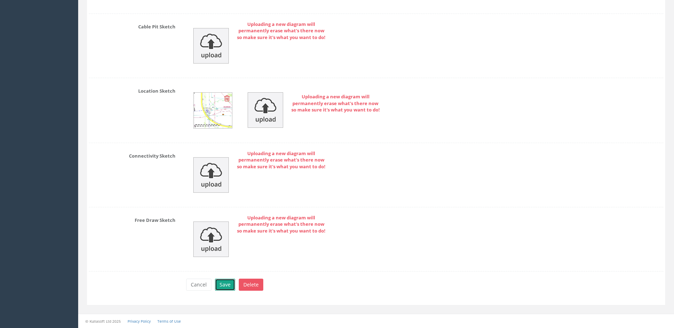
click at [217, 287] on button "Save" at bounding box center [225, 285] width 20 height 12
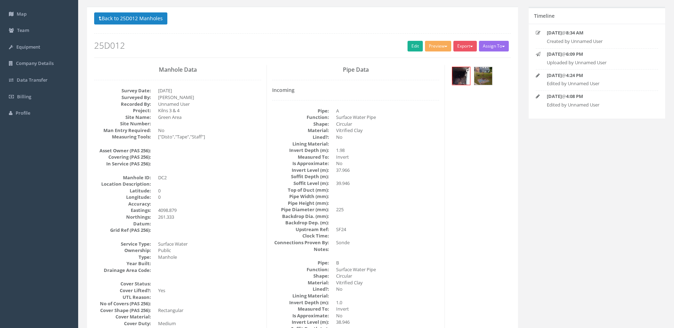
scroll to position [0, 0]
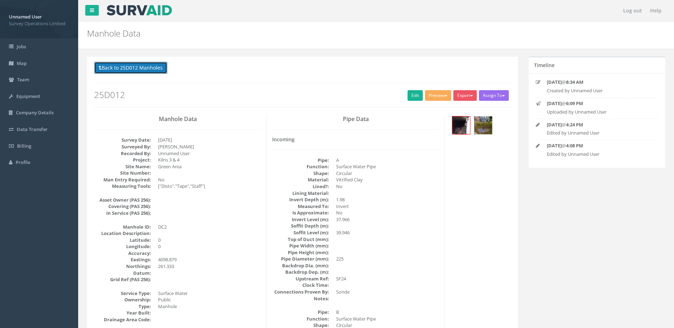
click at [158, 70] on button "Back to 25D012 Manholes" at bounding box center [130, 68] width 73 height 12
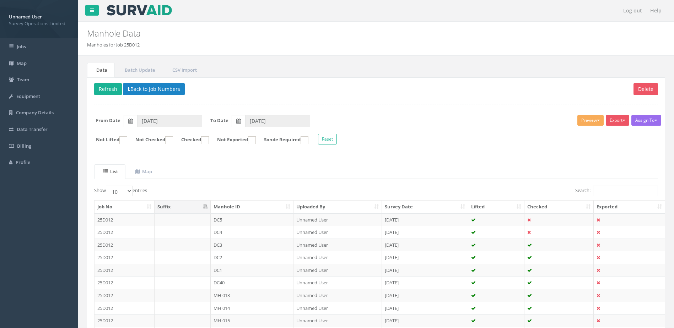
click at [257, 271] on td "DC1" at bounding box center [252, 270] width 83 height 13
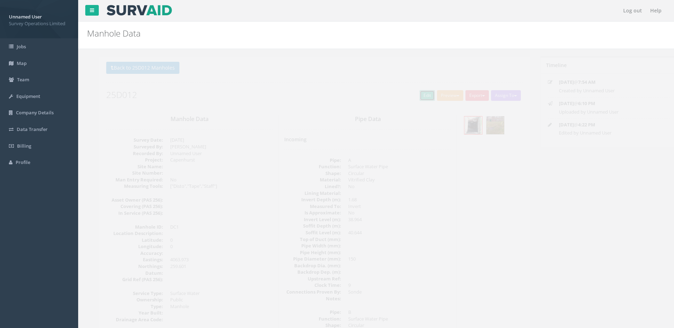
click at [409, 98] on link "Edit" at bounding box center [415, 95] width 15 height 11
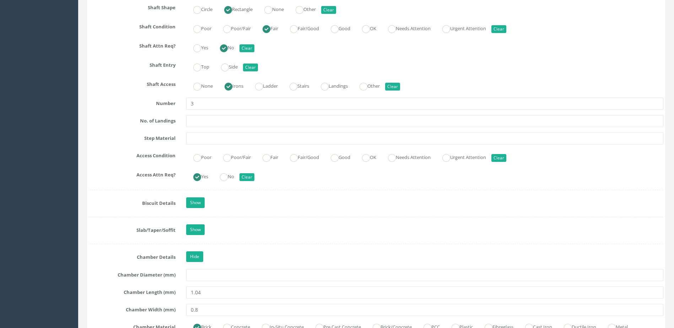
scroll to position [853, 0]
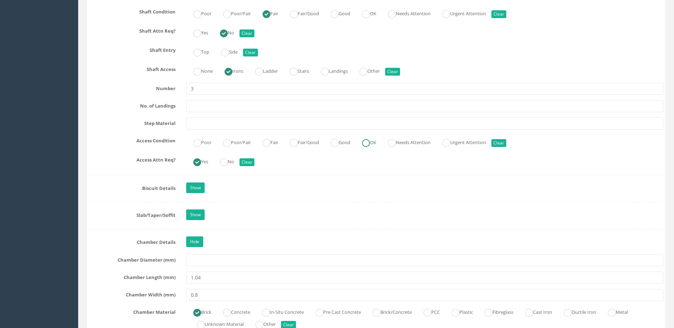
click at [370, 143] on ins at bounding box center [366, 143] width 8 height 8
radio input "true"
click at [211, 49] on div "Top Side Clear" at bounding box center [425, 51] width 488 height 14
click at [209, 53] on label "Top" at bounding box center [197, 51] width 23 height 10
radio input "true"
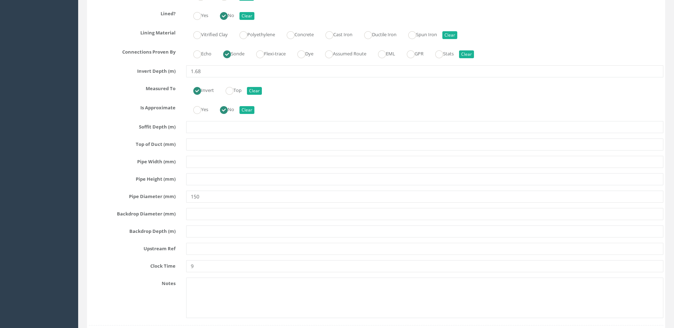
scroll to position [2310, 0]
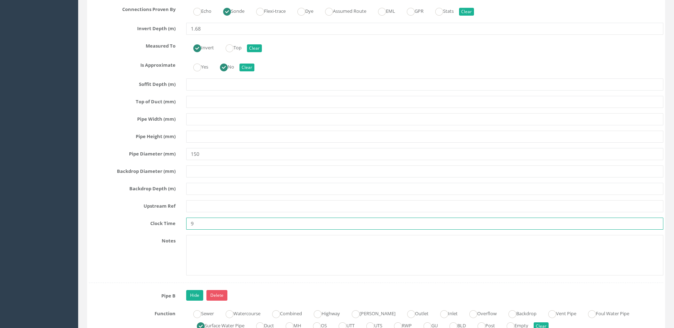
click at [210, 225] on input "9" at bounding box center [424, 224] width 477 height 12
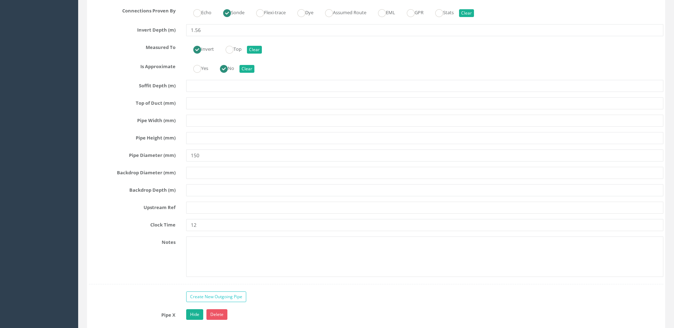
scroll to position [2736, 0]
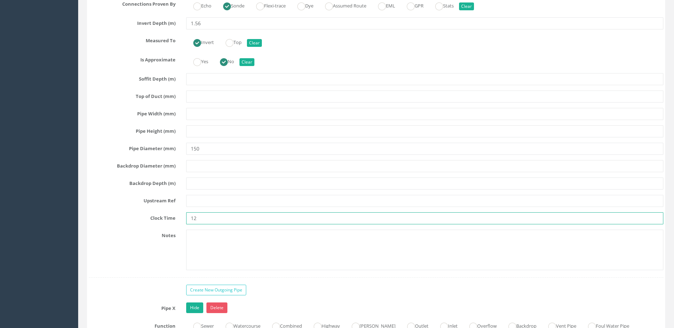
click at [210, 224] on input "12" at bounding box center [424, 218] width 477 height 12
type input "1"
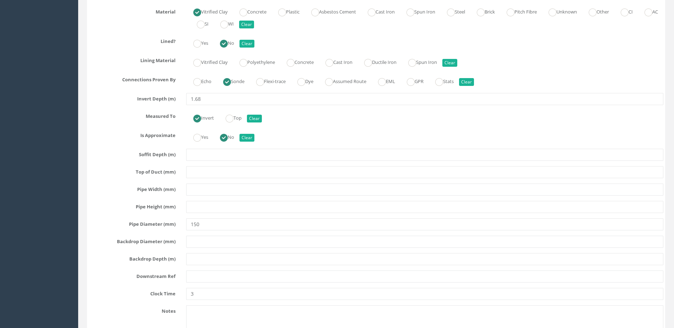
scroll to position [3162, 0]
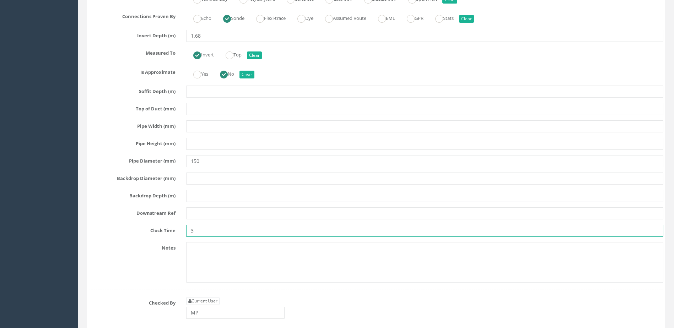
click at [217, 235] on input "3" at bounding box center [424, 231] width 477 height 12
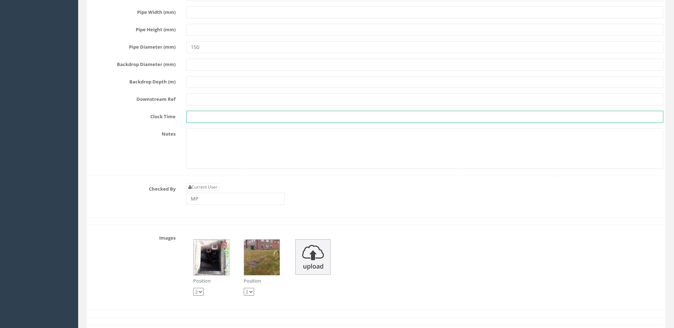
scroll to position [3375, 0]
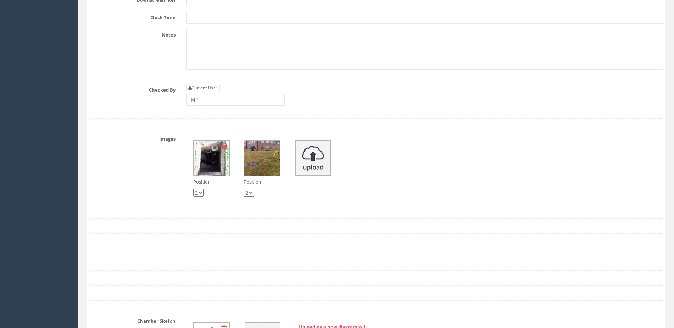
click at [203, 194] on select "1 2" at bounding box center [198, 193] width 10 height 8
select select "string:1"
click at [193, 189] on select "1 2" at bounding box center [198, 193] width 10 height 8
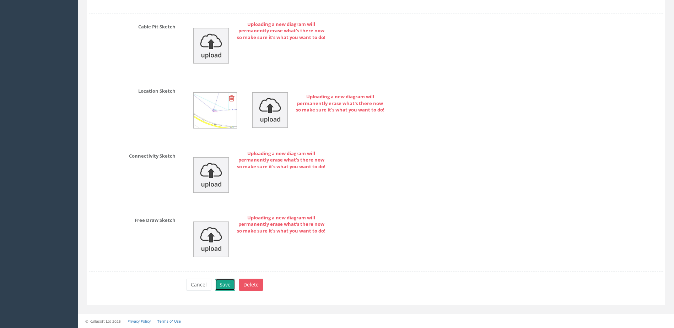
click at [226, 285] on button "Save" at bounding box center [225, 285] width 20 height 12
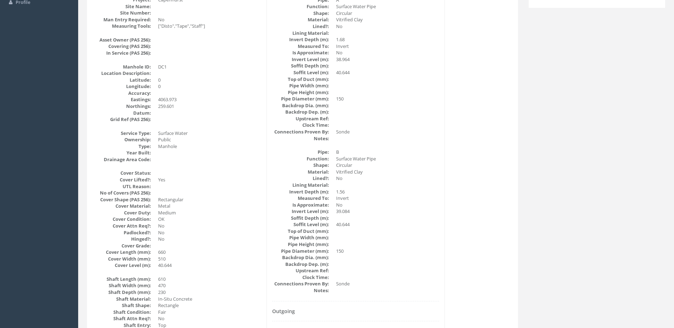
scroll to position [0, 0]
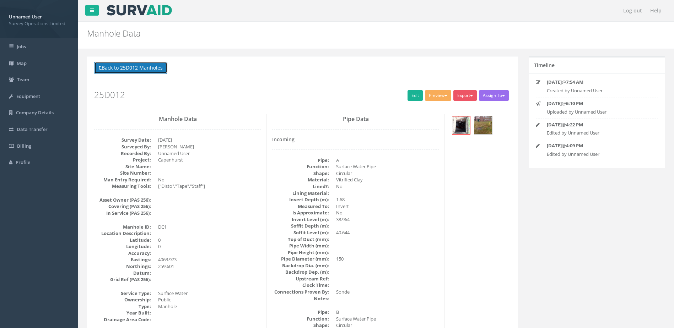
click at [115, 68] on button "Back to 25D012 Manholes" at bounding box center [130, 68] width 73 height 12
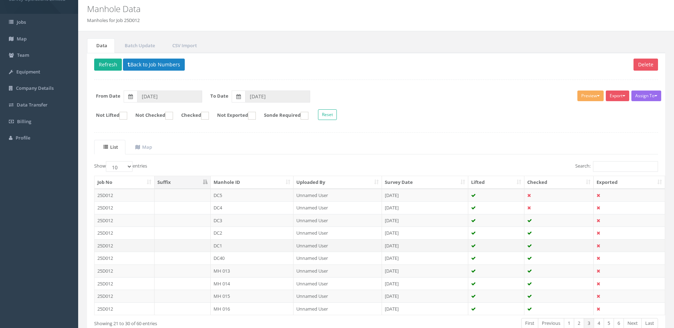
scroll to position [68, 0]
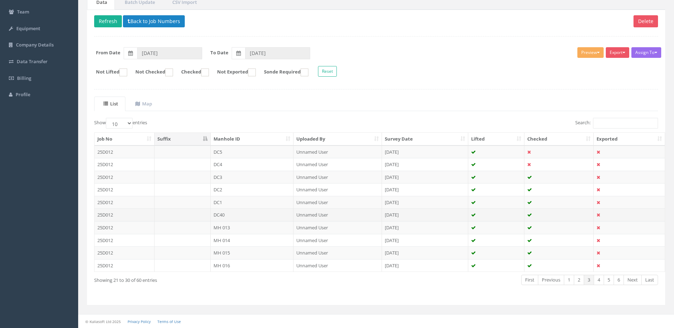
click at [249, 216] on td "DC40" at bounding box center [252, 215] width 83 height 13
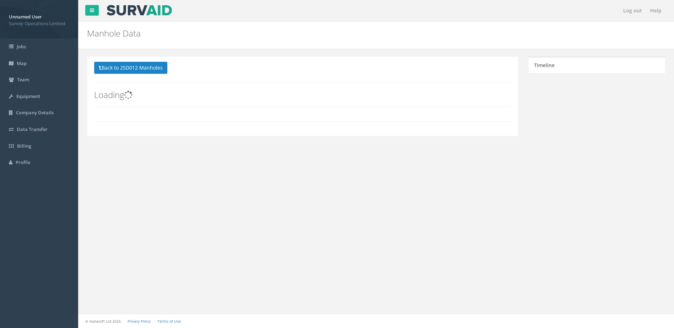
scroll to position [0, 0]
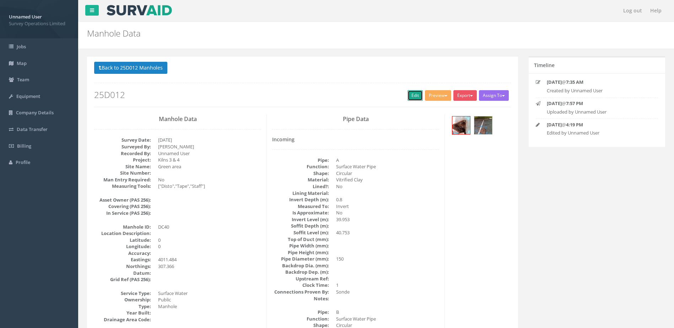
click at [411, 97] on link "Edit" at bounding box center [415, 95] width 15 height 11
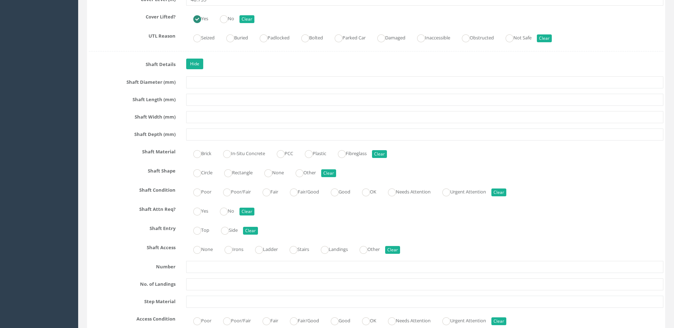
scroll to position [675, 0]
click at [199, 250] on ins at bounding box center [197, 250] width 8 height 8
radio input "true"
click at [204, 228] on label "Top" at bounding box center [197, 229] width 23 height 10
radio input "true"
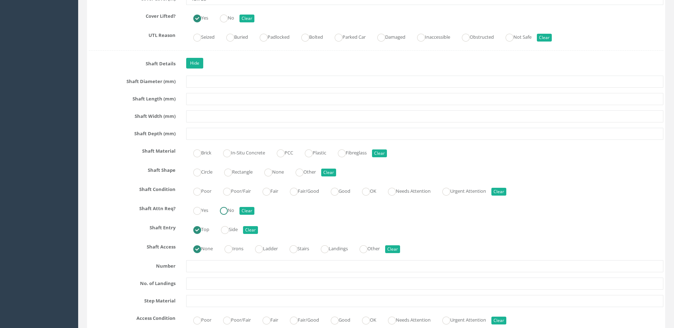
click at [232, 212] on label "No" at bounding box center [223, 210] width 21 height 10
radio input "true"
click at [333, 188] on label "Good" at bounding box center [337, 190] width 27 height 10
radio input "true"
click at [277, 170] on label "None" at bounding box center [270, 171] width 27 height 10
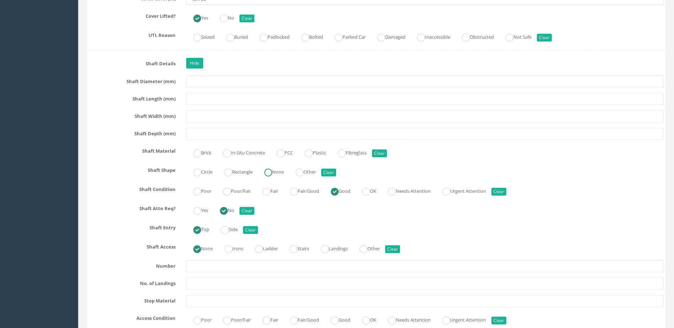
radio input "true"
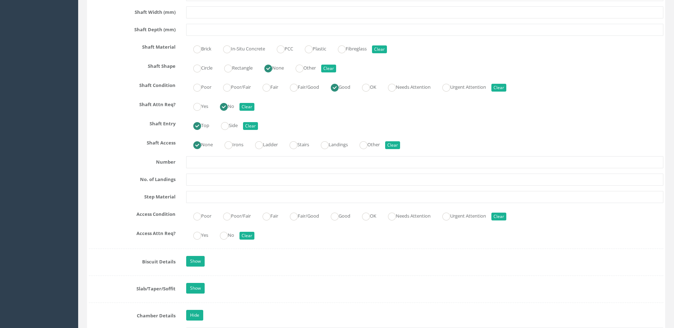
scroll to position [817, 0]
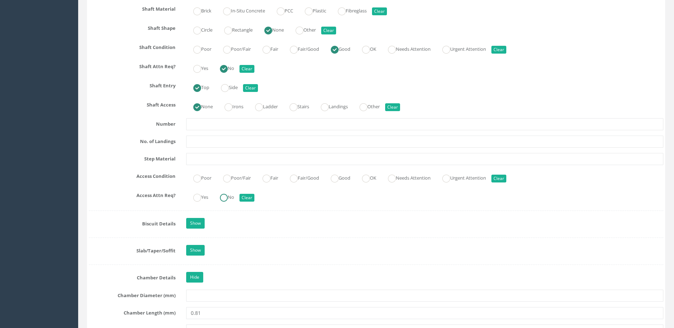
click at [230, 199] on label "No" at bounding box center [223, 197] width 21 height 10
radio input "true"
click at [376, 178] on label "OK" at bounding box center [365, 177] width 21 height 10
radio input "true"
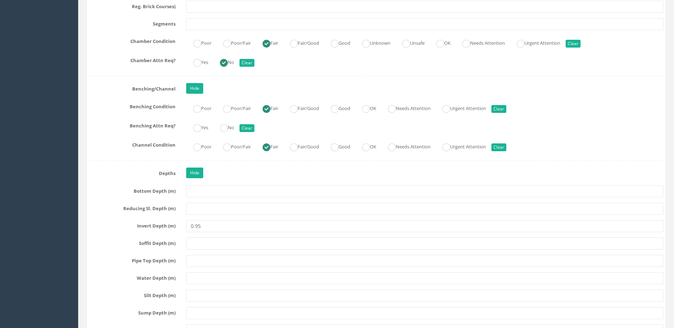
scroll to position [1208, 0]
click at [228, 130] on ins at bounding box center [224, 128] width 8 height 8
radio input "true"
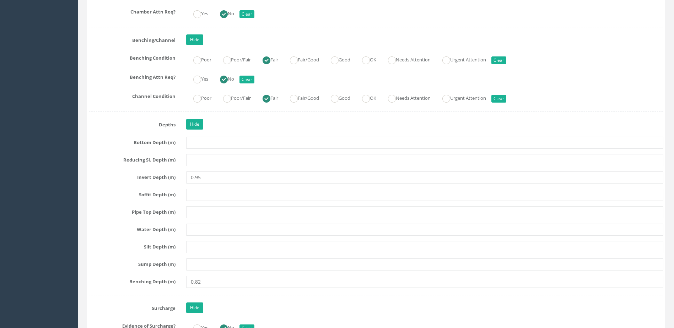
scroll to position [1350, 0]
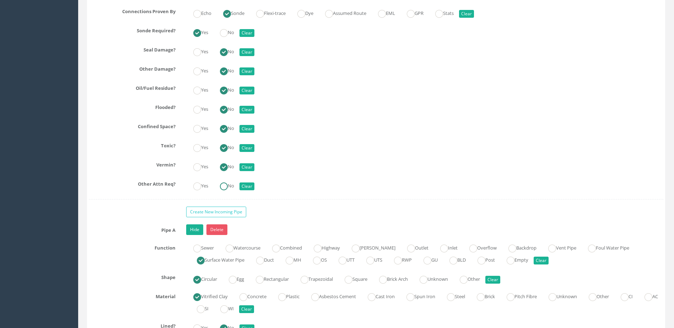
click at [227, 183] on ins at bounding box center [224, 187] width 8 height 8
radio input "true"
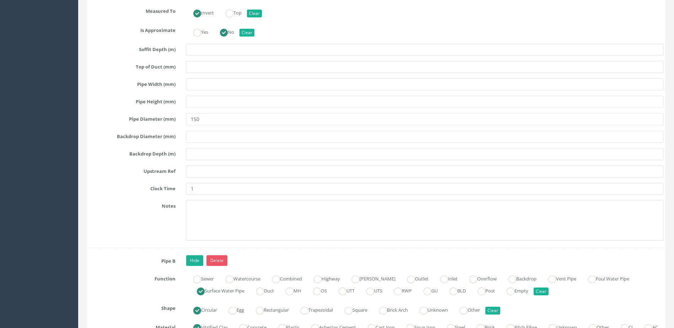
scroll to position [2345, 0]
click at [213, 196] on div "Pipe A Hide Delete Function Sewer Watercourse Combined Highway [PERSON_NAME] Ou…" at bounding box center [376, 41] width 575 height 414
click at [211, 190] on input "1" at bounding box center [424, 188] width 477 height 12
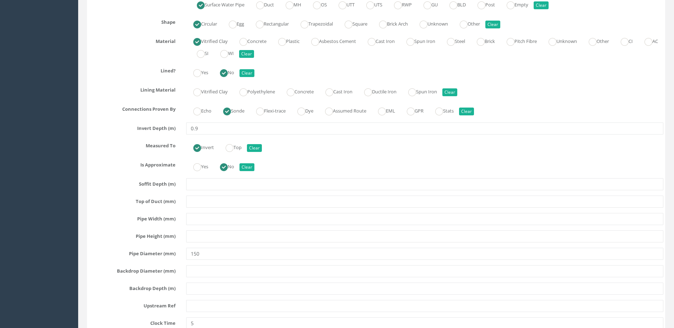
scroll to position [2700, 0]
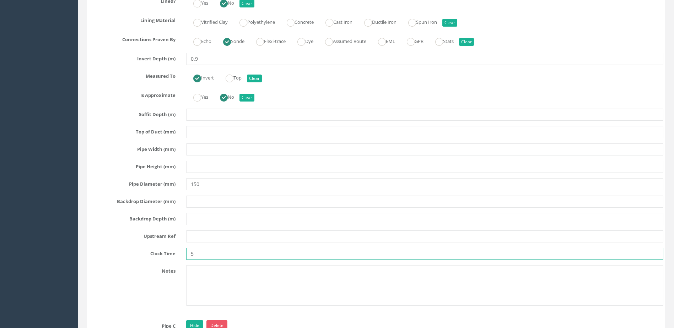
click at [210, 248] on input "5" at bounding box center [424, 254] width 477 height 12
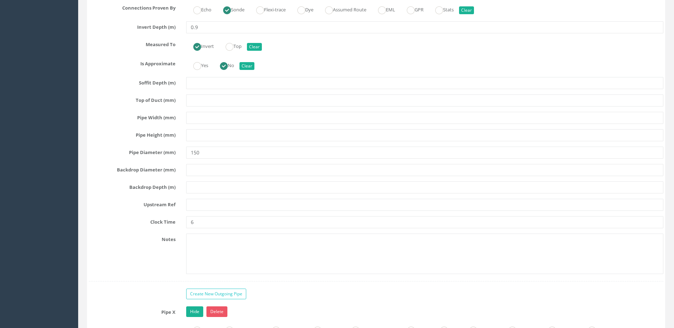
scroll to position [3162, 0]
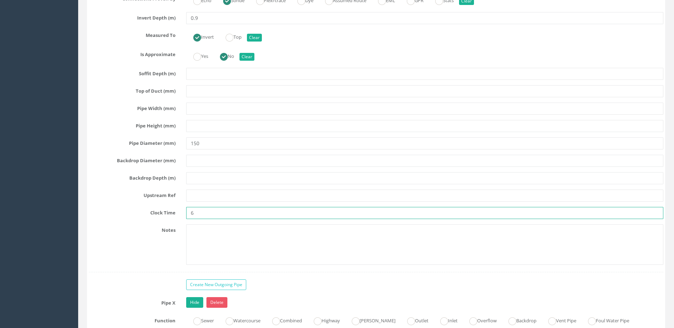
click at [209, 215] on input "6" at bounding box center [424, 213] width 477 height 12
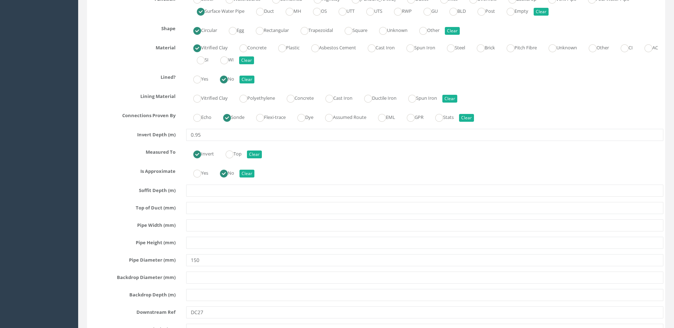
scroll to position [3589, 0]
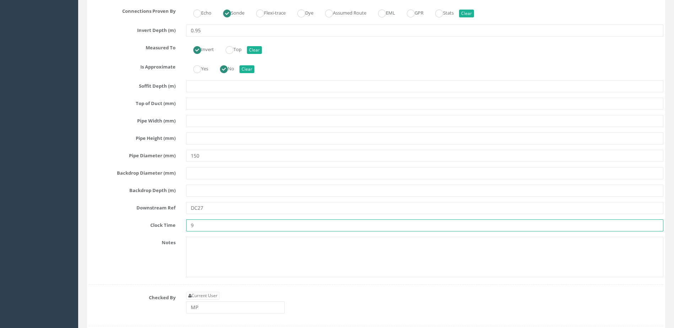
click at [210, 226] on input "9" at bounding box center [424, 226] width 477 height 12
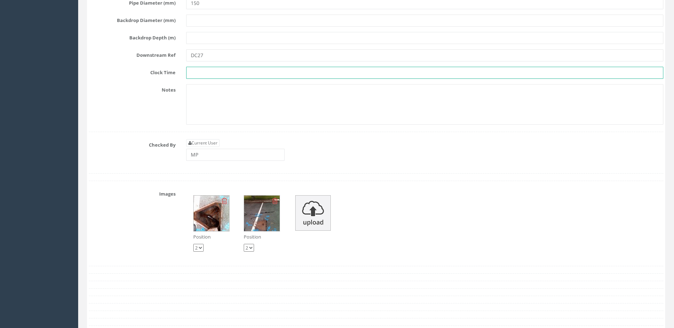
scroll to position [3837, 0]
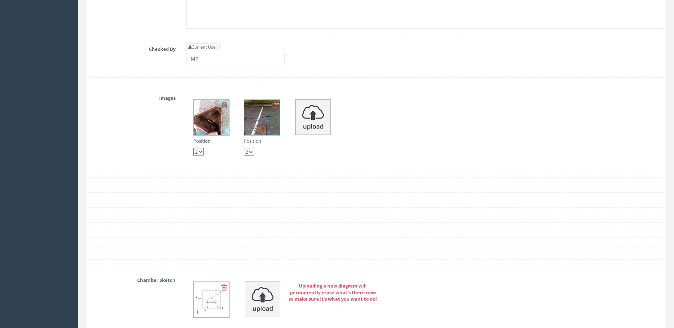
click at [202, 153] on select "1 2" at bounding box center [198, 152] width 10 height 8
select select "string:1"
click at [193, 148] on select "1 2" at bounding box center [198, 152] width 10 height 8
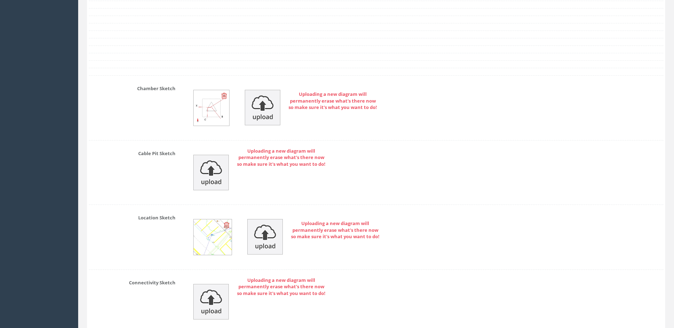
scroll to position [4156, 0]
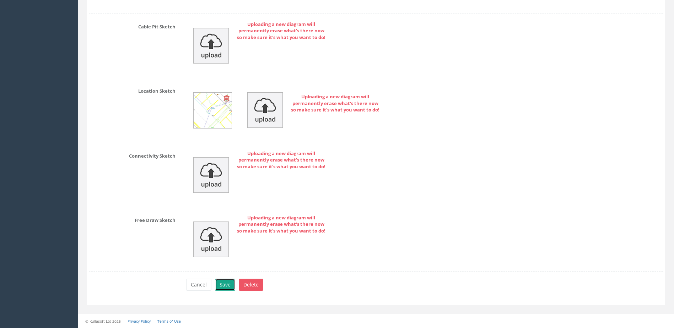
click at [223, 284] on button "Save" at bounding box center [225, 285] width 20 height 12
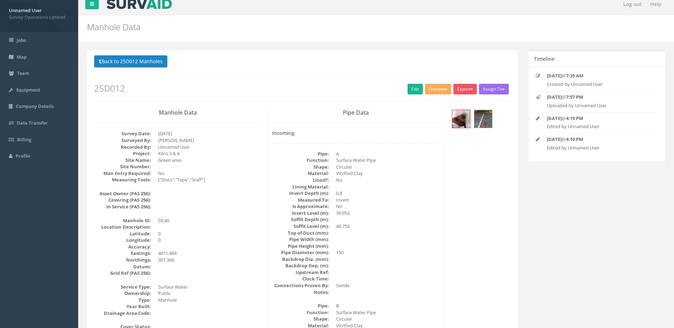
scroll to position [0, 0]
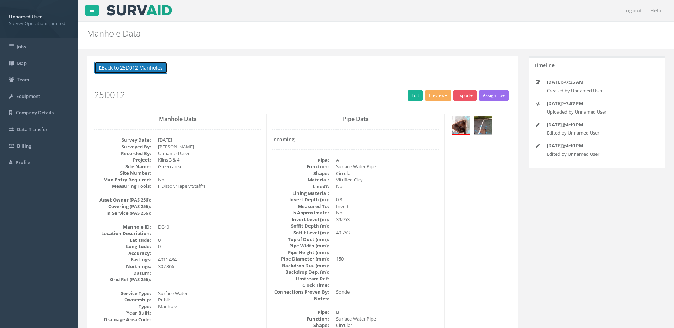
click at [156, 72] on button "Back to 25D012 Manholes" at bounding box center [130, 68] width 73 height 12
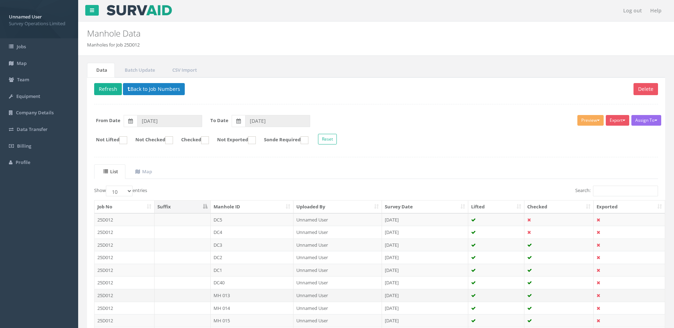
click at [238, 295] on td "MH 013" at bounding box center [252, 295] width 83 height 13
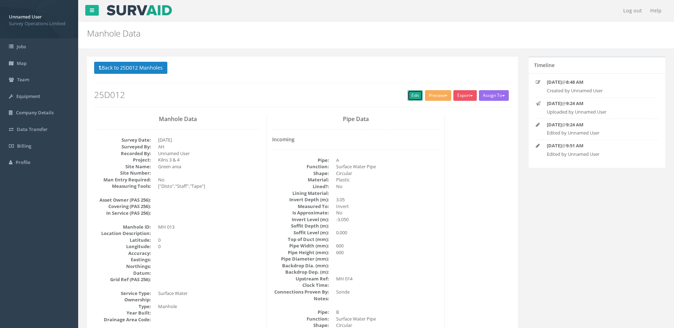
click at [413, 94] on link "Edit" at bounding box center [415, 95] width 15 height 11
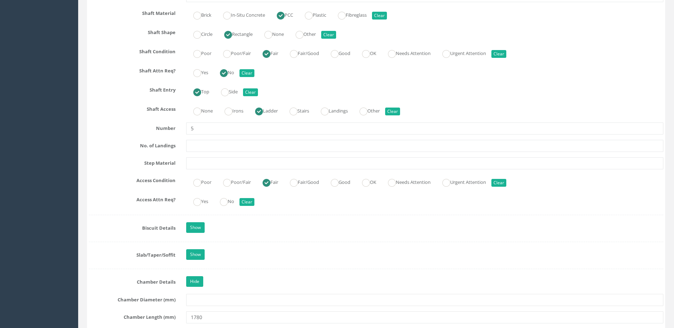
scroll to position [817, 0]
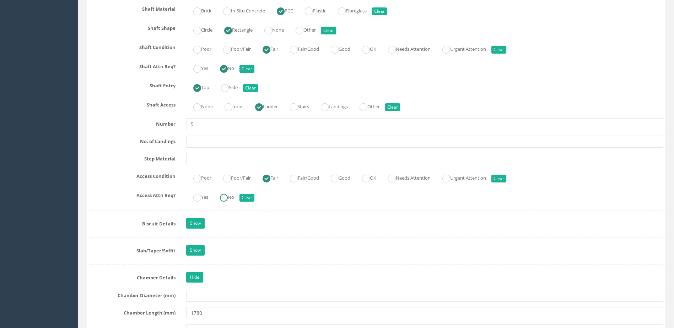
click at [228, 201] on ins at bounding box center [224, 198] width 8 height 8
radio input "true"
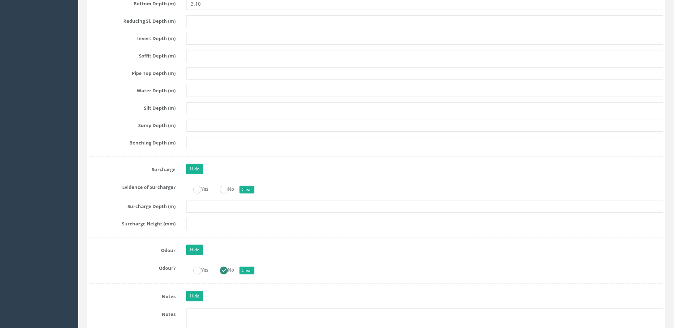
scroll to position [1421, 0]
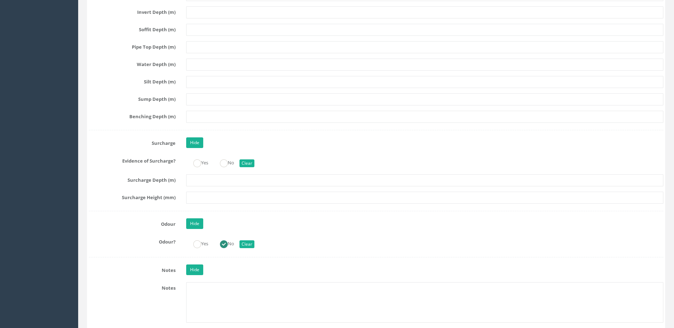
click at [223, 166] on ins at bounding box center [224, 164] width 8 height 8
radio input "true"
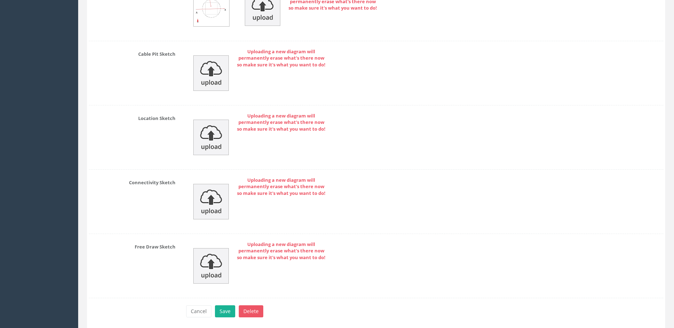
scroll to position [3713, 0]
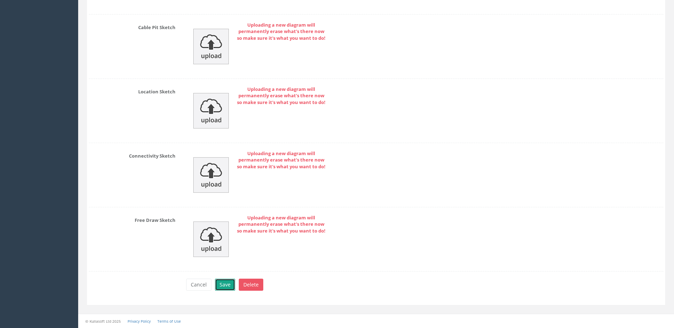
click at [220, 283] on button "Save" at bounding box center [225, 285] width 20 height 12
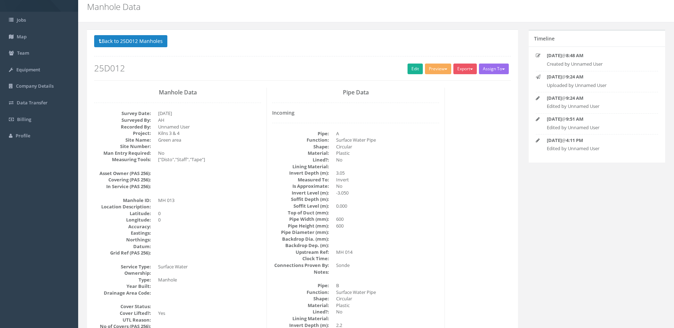
scroll to position [0, 0]
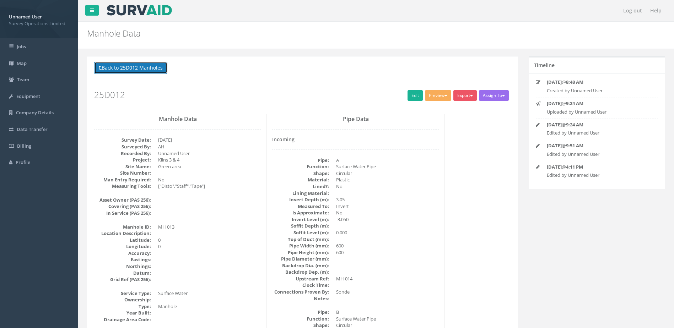
click at [164, 71] on button "Back to 25D012 Manholes" at bounding box center [130, 68] width 73 height 12
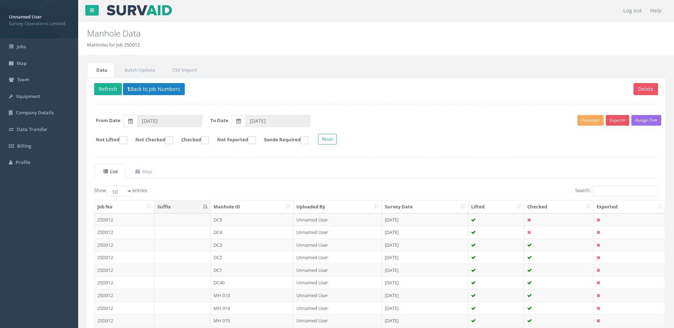
click at [270, 308] on td "MH 014" at bounding box center [252, 308] width 83 height 13
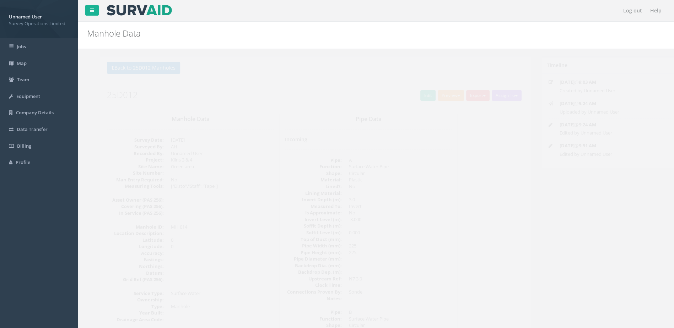
click at [404, 97] on h2 "25D012" at bounding box center [302, 94] width 417 height 9
click at [415, 100] on link "Edit" at bounding box center [415, 95] width 15 height 11
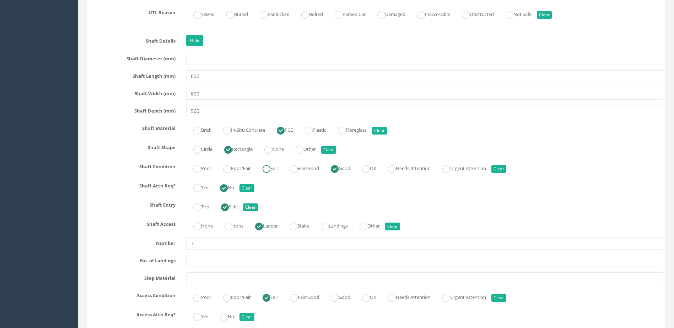
scroll to position [711, 0]
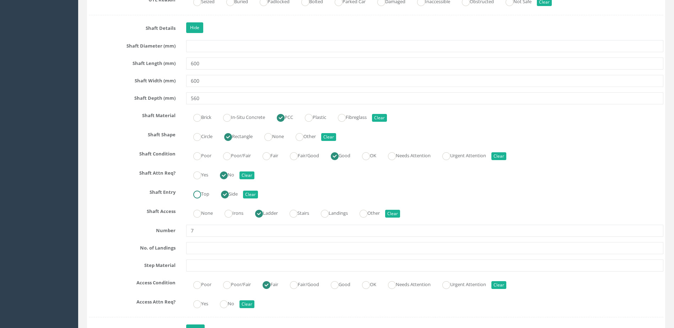
click at [200, 197] on ins at bounding box center [197, 195] width 8 height 8
radio input "true"
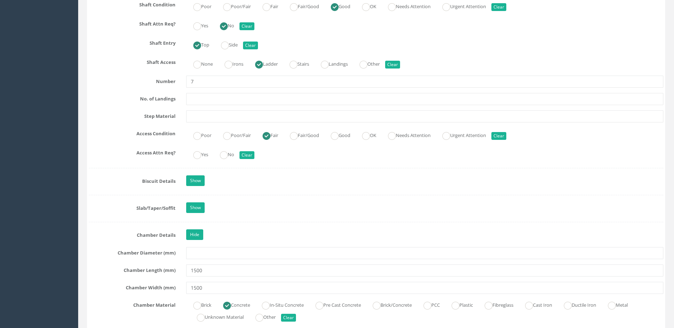
scroll to position [924, 0]
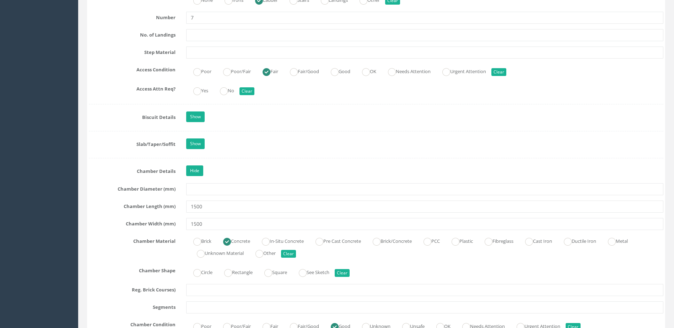
click at [227, 96] on input "No" at bounding box center [224, 95] width 8 height 12
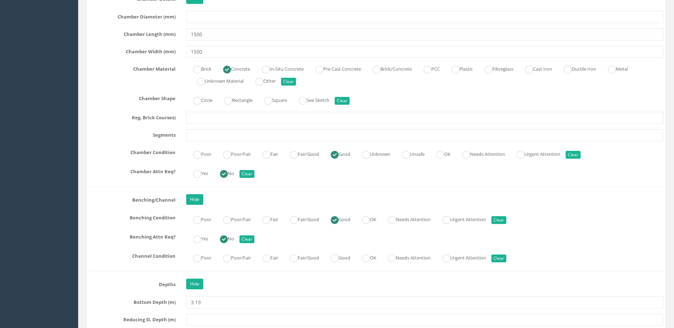
scroll to position [1137, 0]
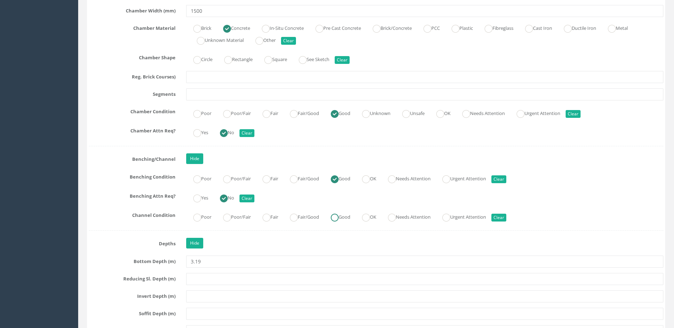
click at [338, 218] on ins at bounding box center [335, 218] width 8 height 8
radio input "true"
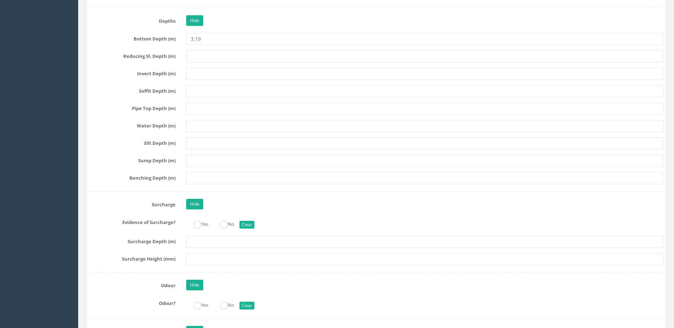
scroll to position [1421, 0]
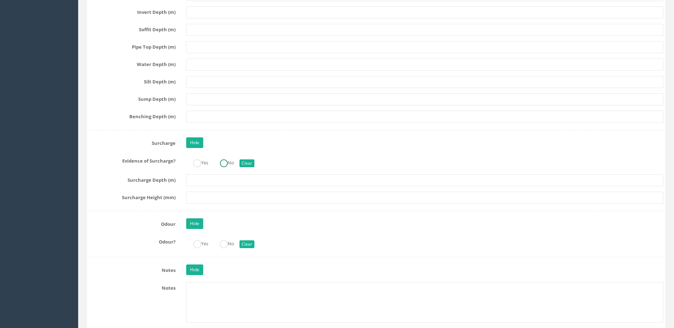
click at [221, 165] on label "No" at bounding box center [223, 162] width 21 height 10
radio input "true"
click at [219, 239] on label "No" at bounding box center [223, 243] width 21 height 10
radio input "true"
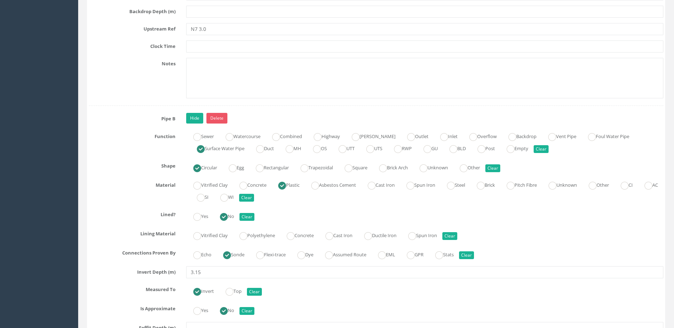
scroll to position [2487, 0]
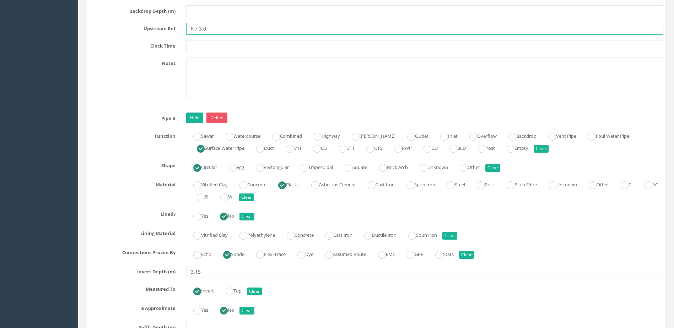
click at [221, 28] on input "N7 3.0" at bounding box center [424, 29] width 477 height 12
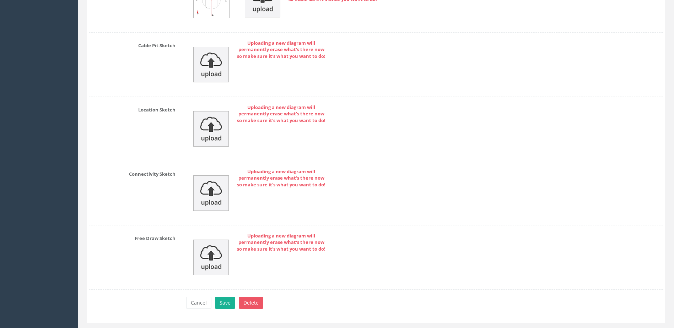
scroll to position [3713, 0]
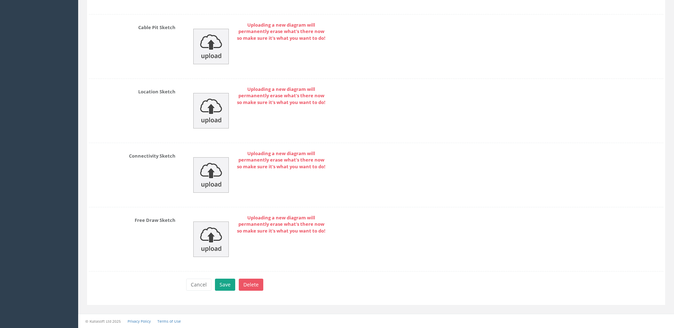
type input "N7"
click at [226, 284] on button "Save" at bounding box center [225, 285] width 20 height 12
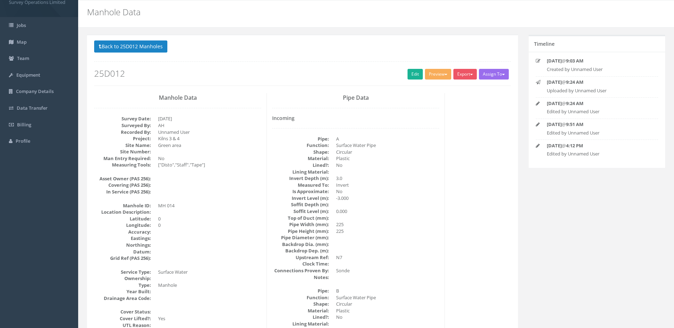
scroll to position [0, 0]
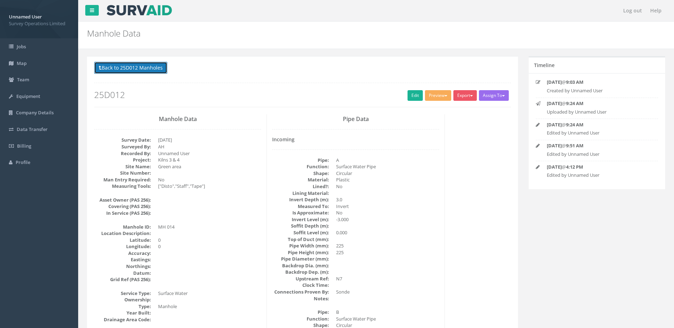
click at [130, 72] on button "Back to 25D012 Manholes" at bounding box center [130, 68] width 73 height 12
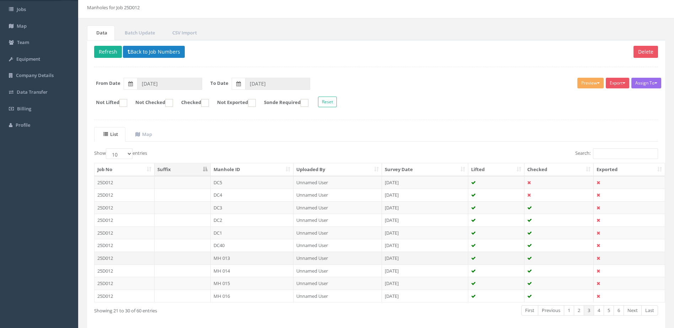
scroll to position [68, 0]
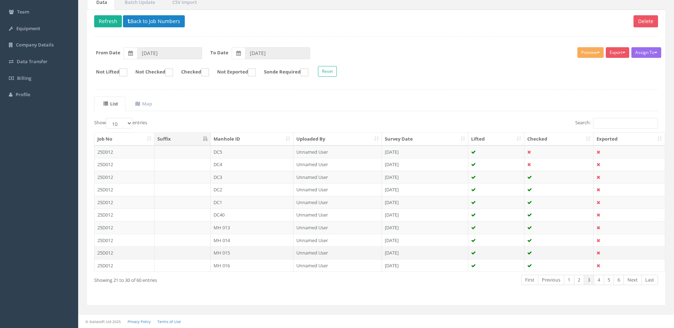
click at [257, 255] on td "MH 015" at bounding box center [252, 253] width 83 height 13
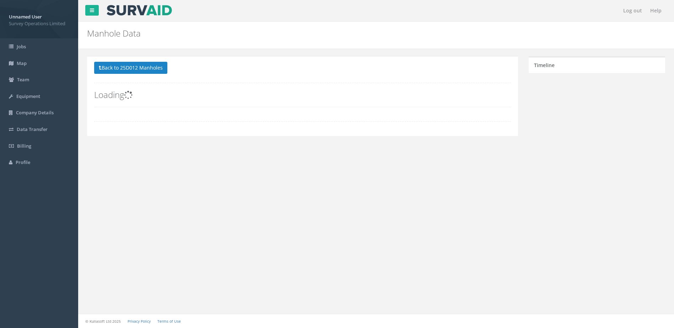
scroll to position [0, 0]
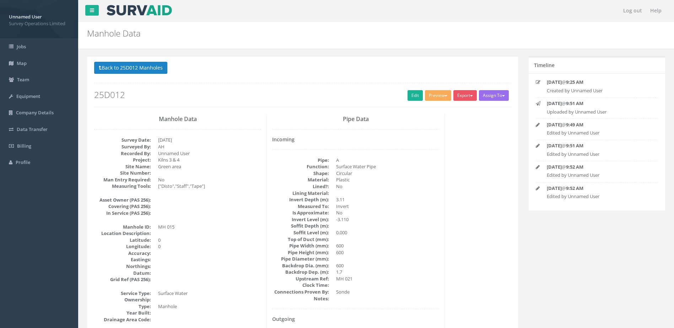
click at [414, 90] on div "Back to 25D012 Manholes Back to Map Assign To No Companies Added Export Survey …" at bounding box center [302, 84] width 417 height 45
click at [418, 98] on link "Edit" at bounding box center [415, 95] width 15 height 11
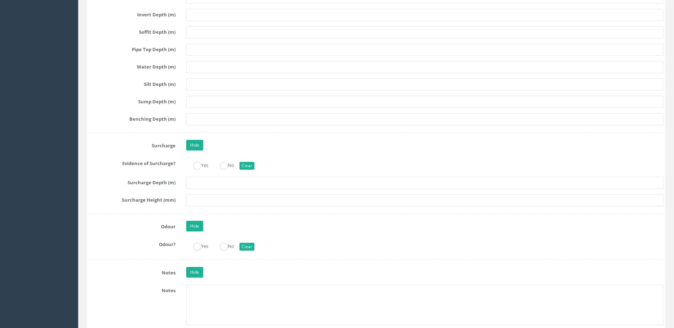
scroll to position [1421, 0]
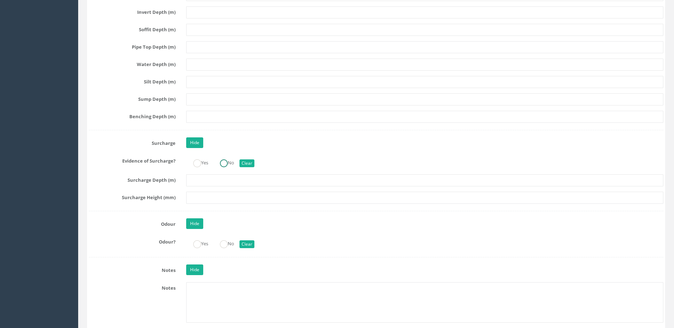
click at [222, 162] on ins at bounding box center [224, 164] width 8 height 8
radio input "true"
click at [221, 244] on label "No" at bounding box center [223, 243] width 21 height 10
radio input "true"
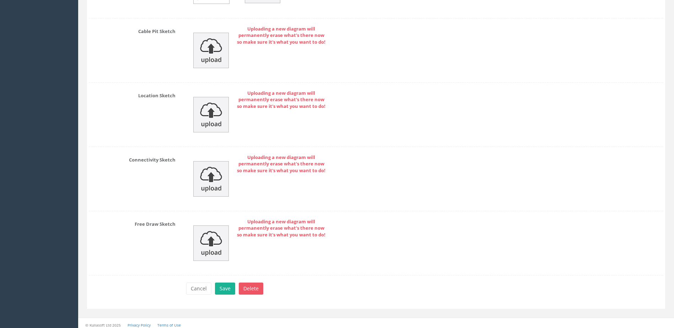
scroll to position [3292, 0]
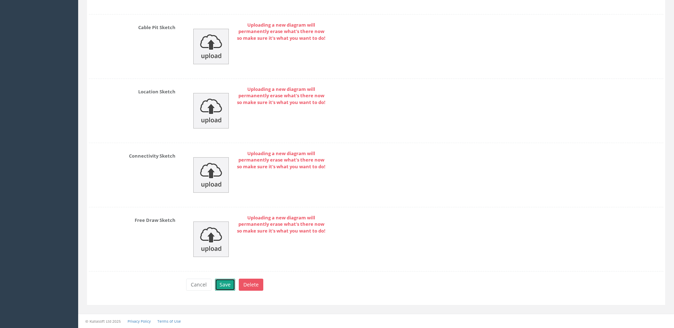
click at [219, 286] on button "Save" at bounding box center [225, 285] width 20 height 12
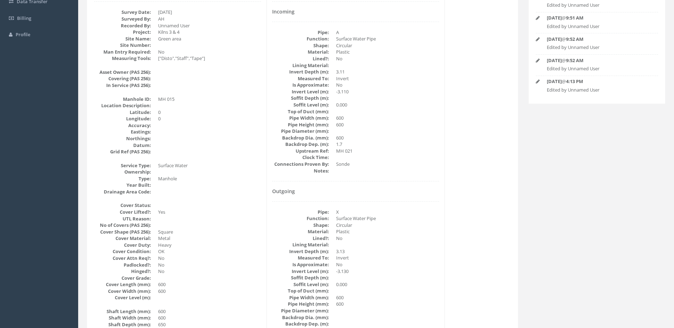
scroll to position [0, 0]
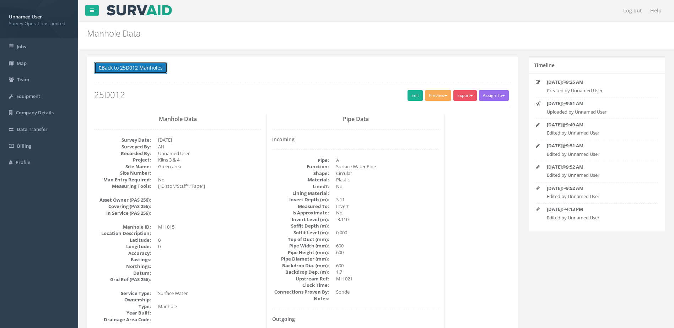
click at [151, 72] on button "Back to 25D012 Manholes" at bounding box center [130, 68] width 73 height 12
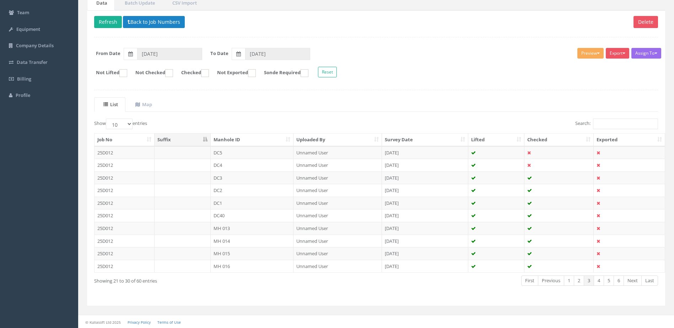
scroll to position [68, 0]
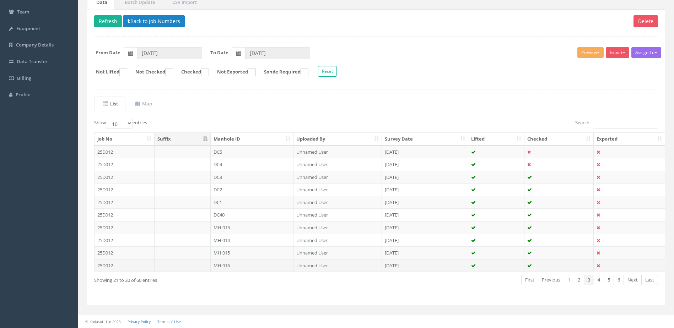
click at [260, 268] on td "MH 016" at bounding box center [252, 265] width 83 height 13
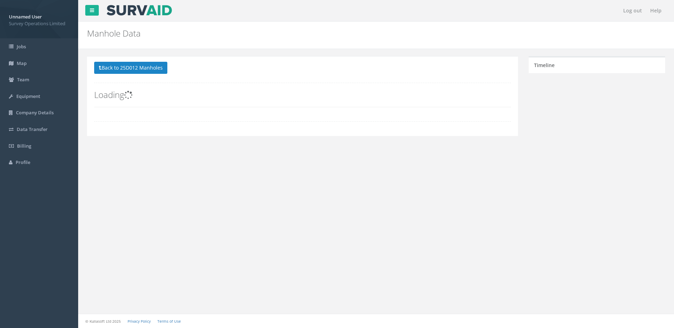
scroll to position [0, 0]
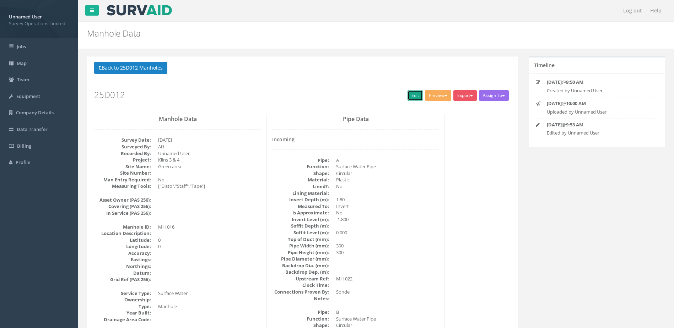
click at [413, 93] on link "Edit" at bounding box center [415, 95] width 15 height 11
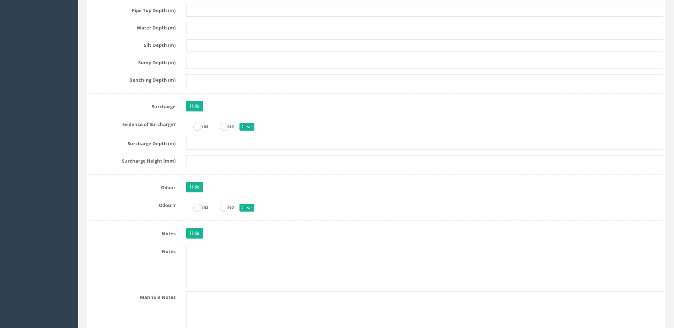
scroll to position [1492, 0]
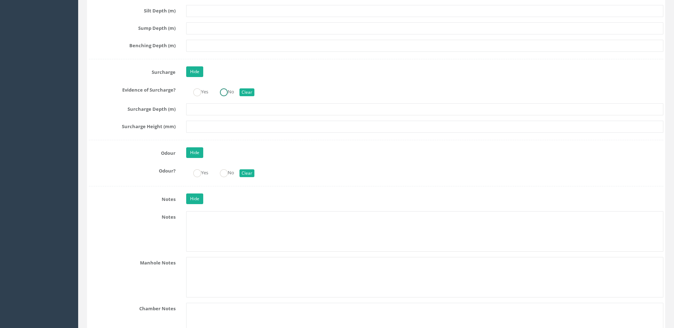
click at [231, 92] on label "No" at bounding box center [223, 91] width 21 height 10
radio input "true"
click at [228, 169] on ins at bounding box center [224, 173] width 8 height 8
radio input "true"
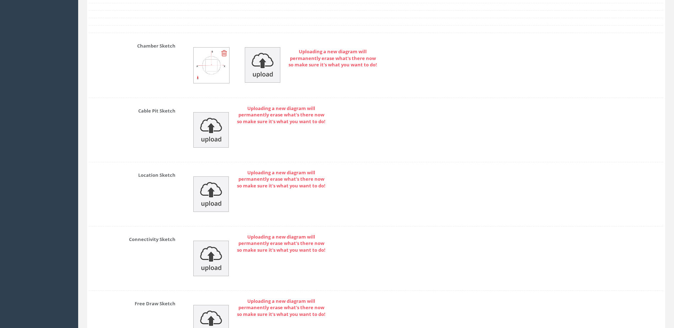
scroll to position [3713, 0]
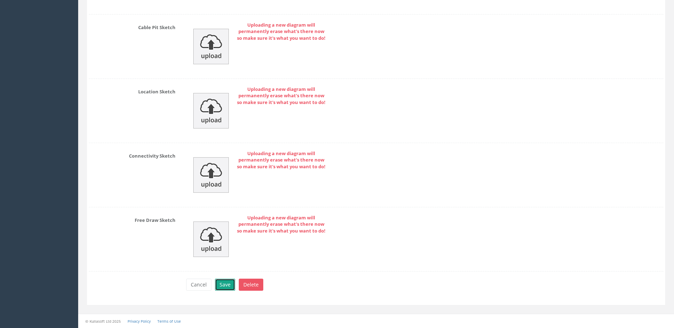
click at [229, 286] on button "Save" at bounding box center [225, 285] width 20 height 12
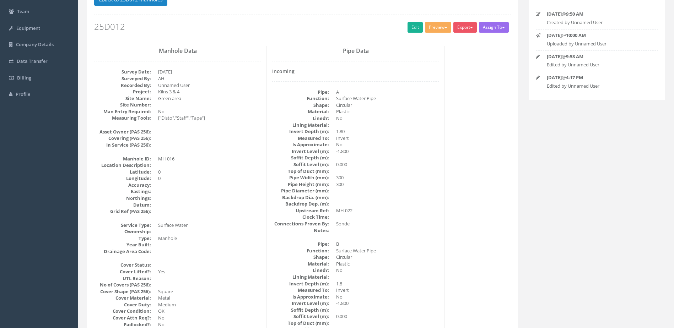
scroll to position [0, 0]
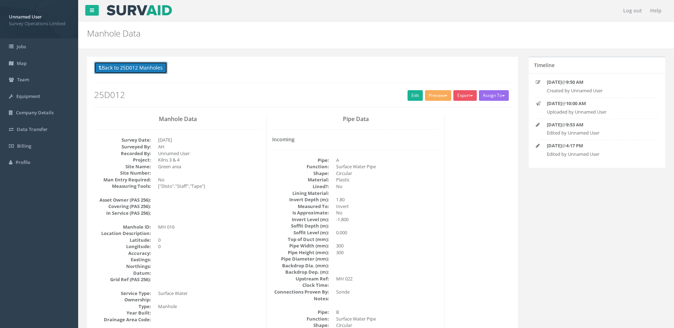
click at [131, 71] on button "Back to 25D012 Manholes" at bounding box center [130, 68] width 73 height 12
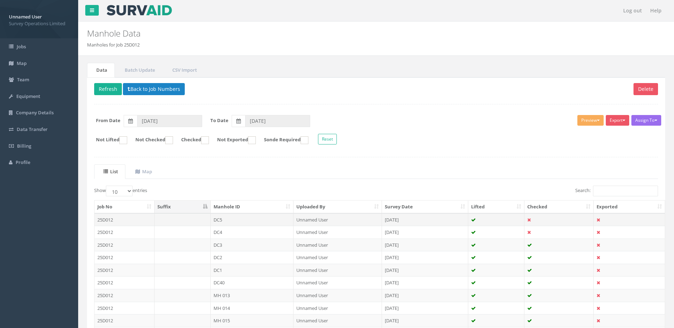
scroll to position [68, 0]
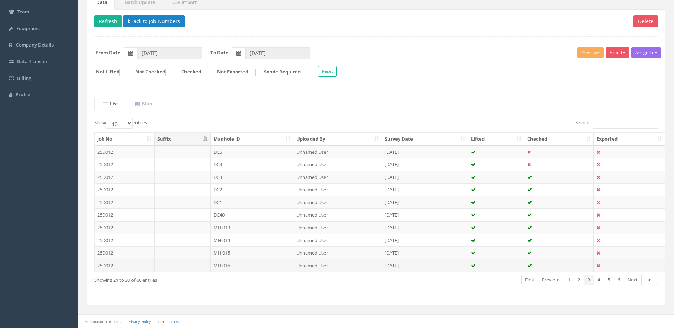
click at [268, 261] on td "MH 016" at bounding box center [252, 265] width 83 height 13
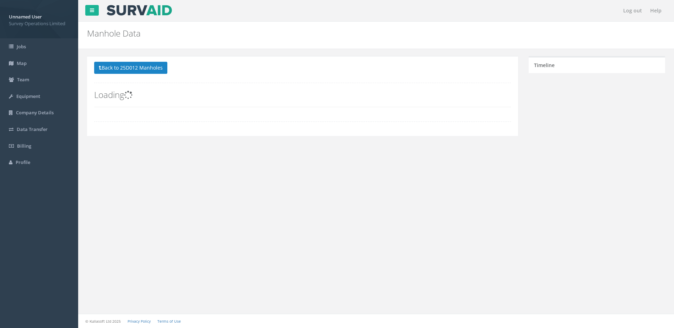
scroll to position [0, 0]
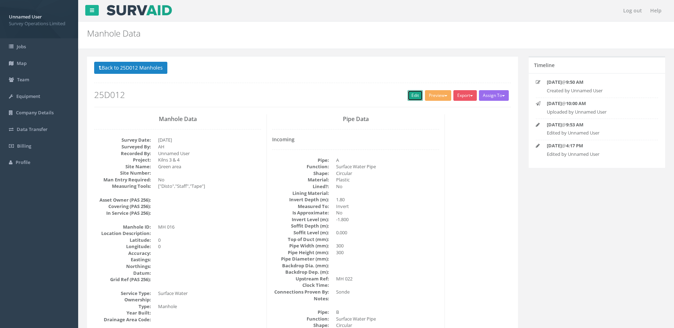
click at [411, 91] on link "Edit" at bounding box center [415, 95] width 15 height 11
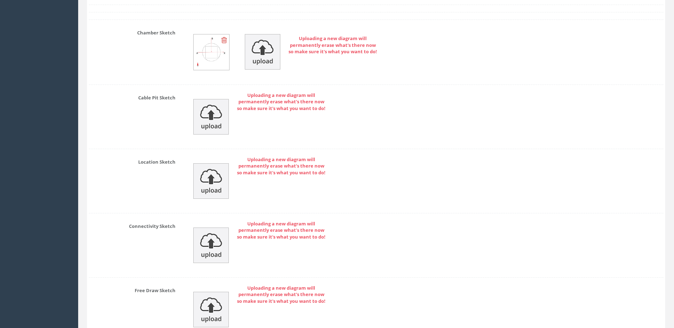
scroll to position [3713, 0]
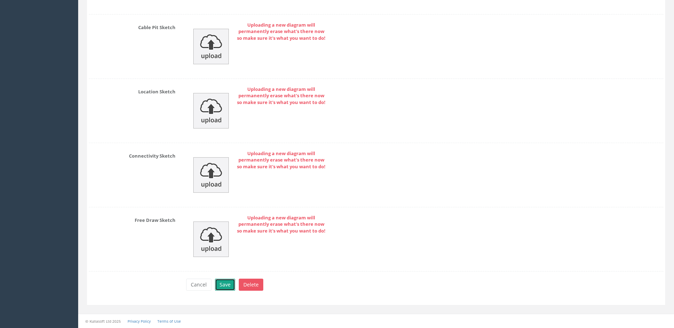
click at [223, 290] on button "Save" at bounding box center [225, 285] width 20 height 12
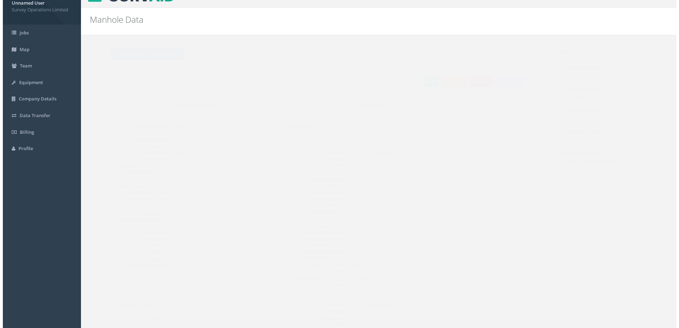
scroll to position [0, 0]
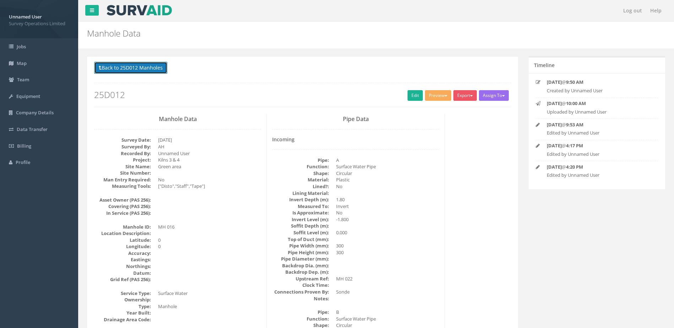
click at [141, 69] on button "Back to 25D012 Manholes" at bounding box center [130, 68] width 73 height 12
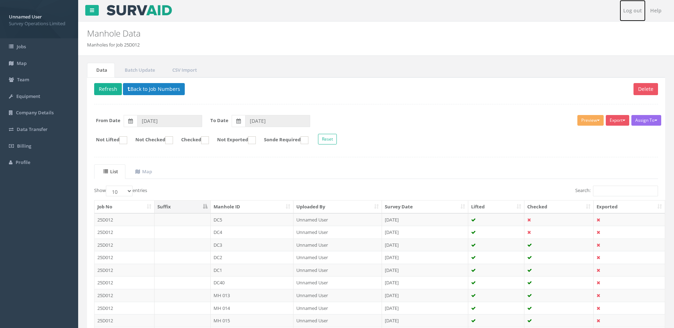
click at [625, 16] on link "Log out" at bounding box center [633, 10] width 26 height 21
